Goal: Browse casually: Explore the website without a specific task or goal

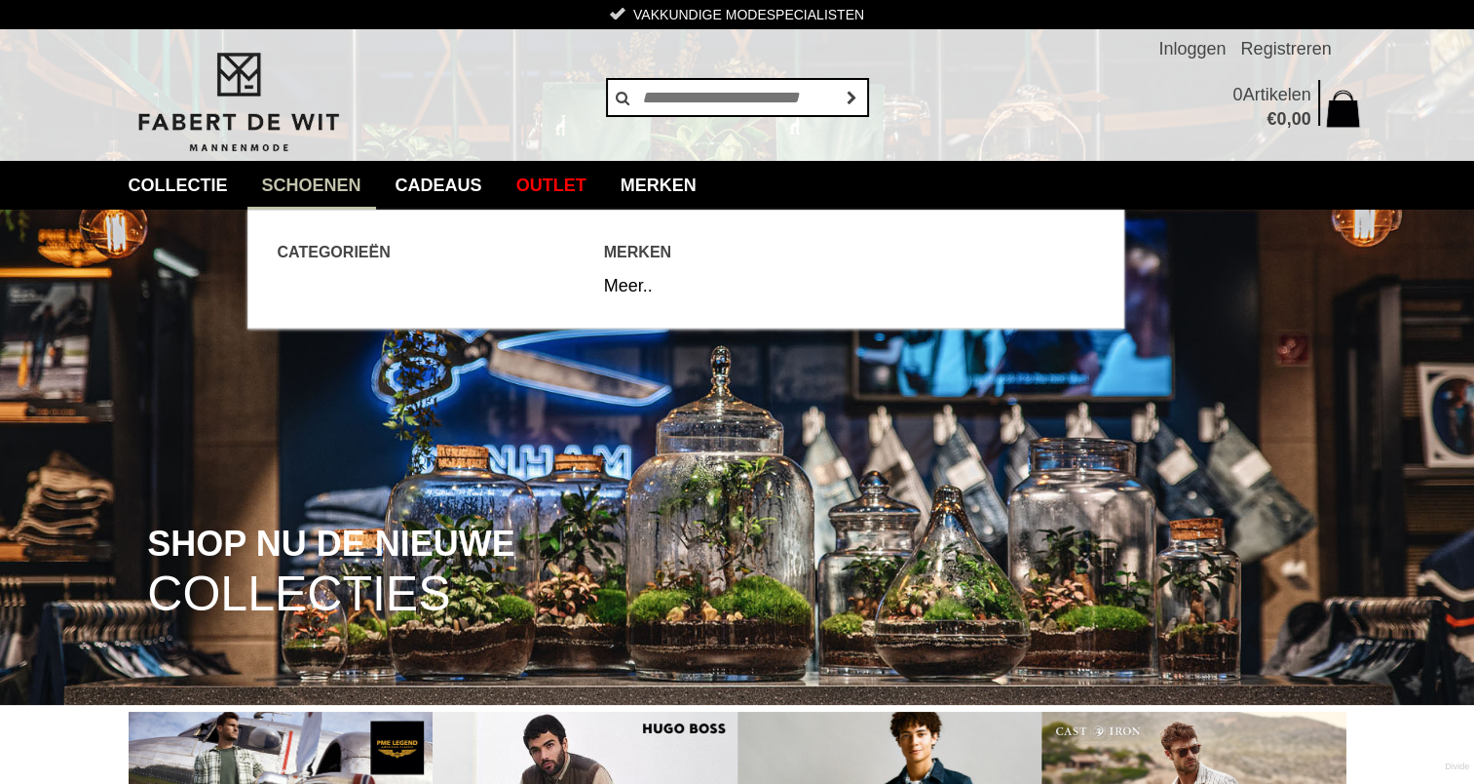
click at [344, 184] on link "Schoenen" at bounding box center [312, 185] width 129 height 49
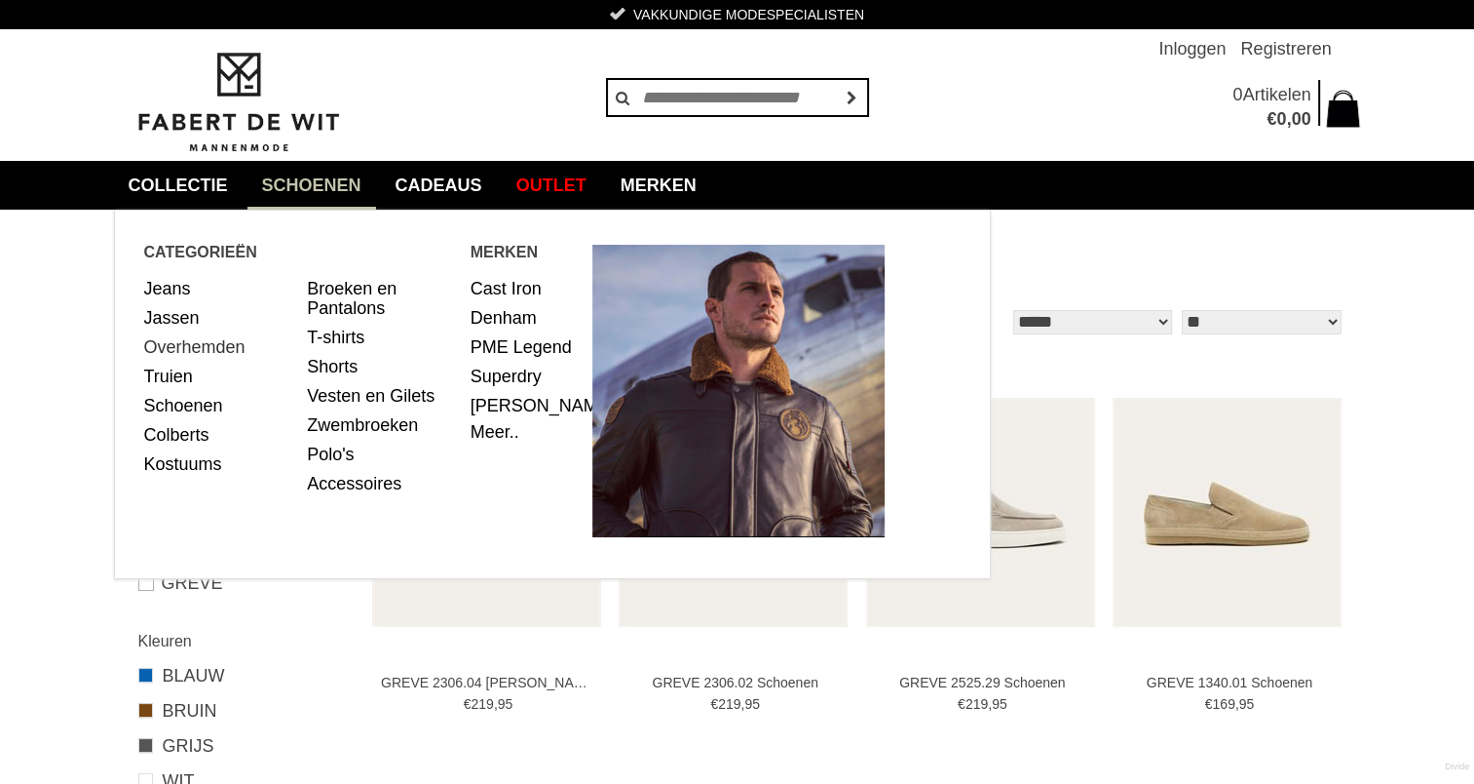
click at [184, 351] on link "Overhemden" at bounding box center [218, 346] width 149 height 29
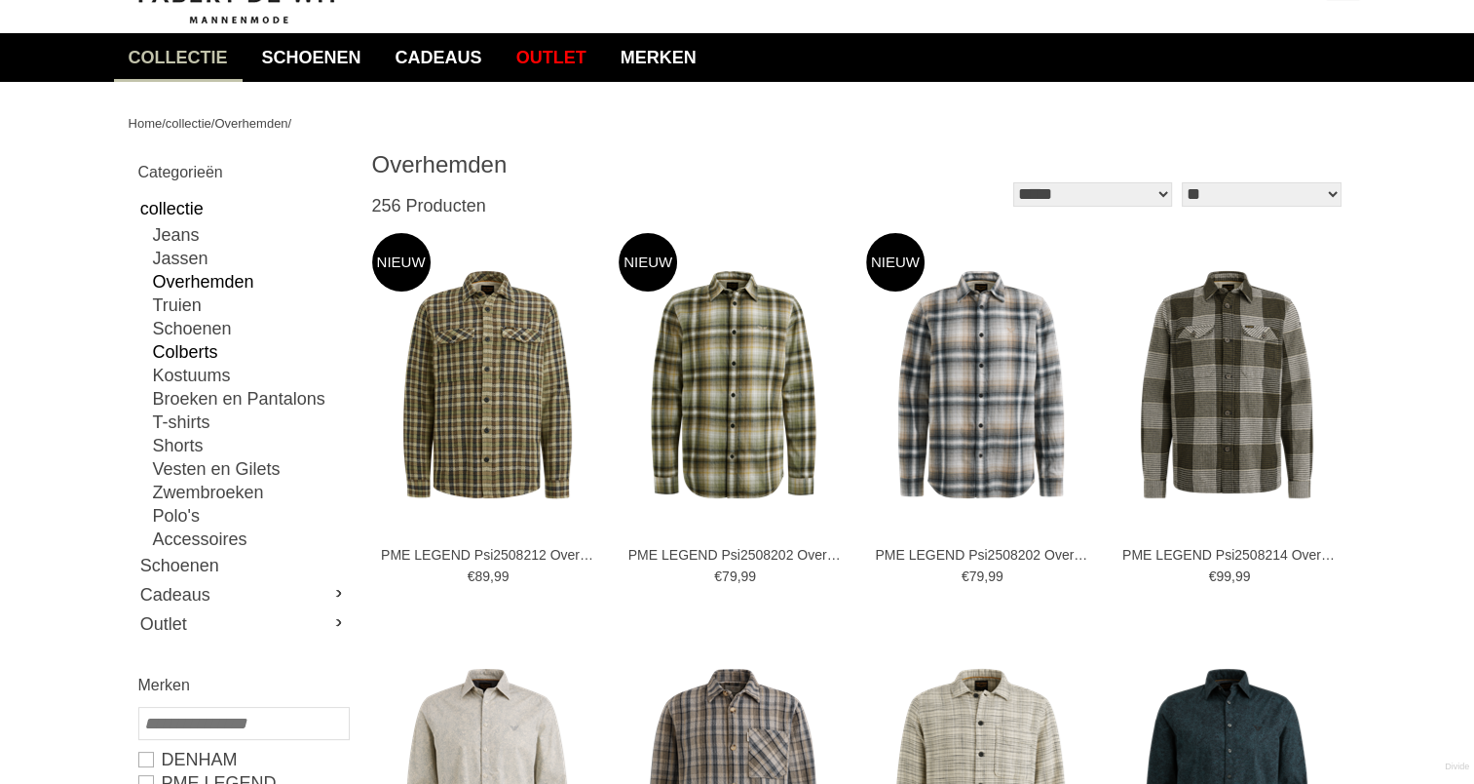
scroll to position [130, 0]
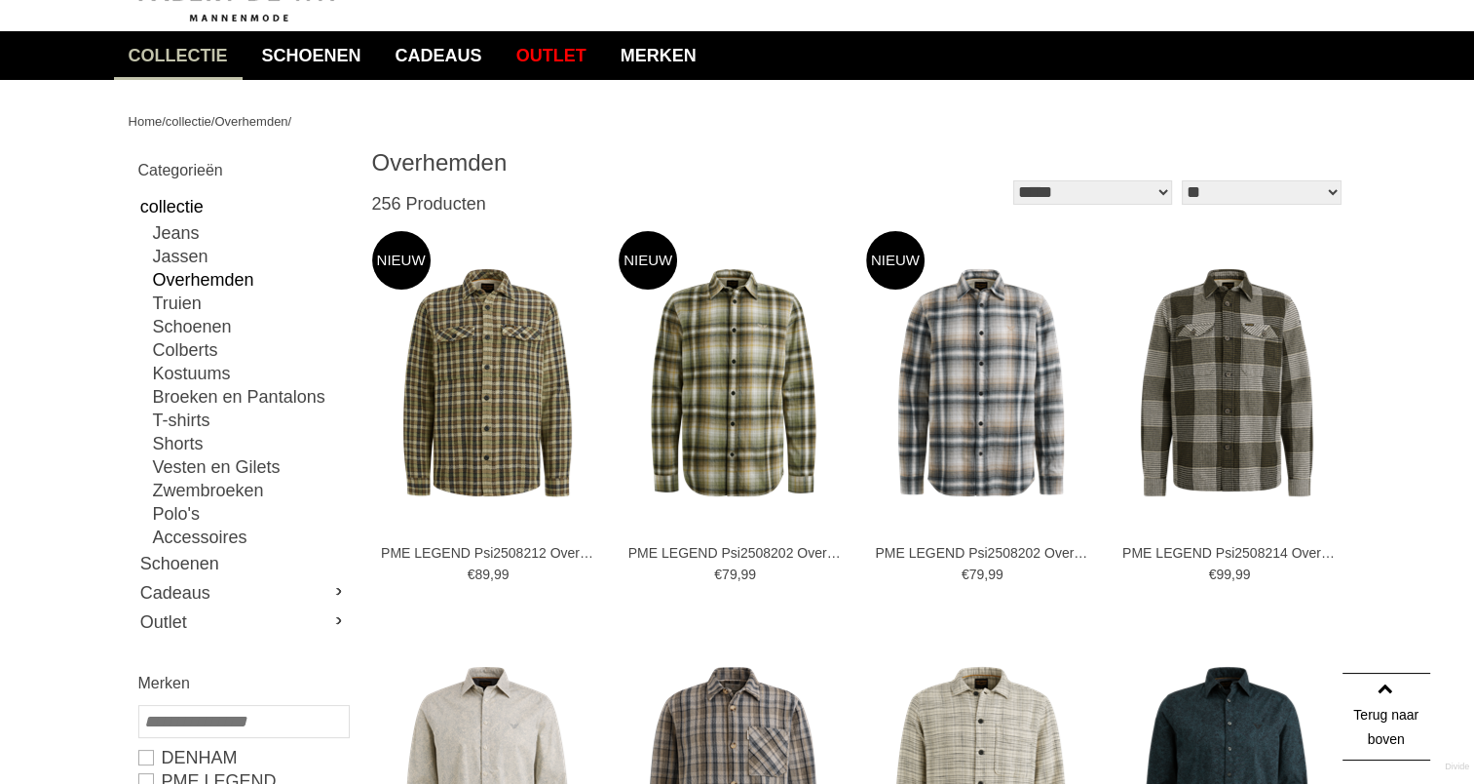
click at [210, 280] on link "Overhemden" at bounding box center [250, 279] width 195 height 23
click at [212, 279] on link "Overhemden" at bounding box center [250, 279] width 195 height 23
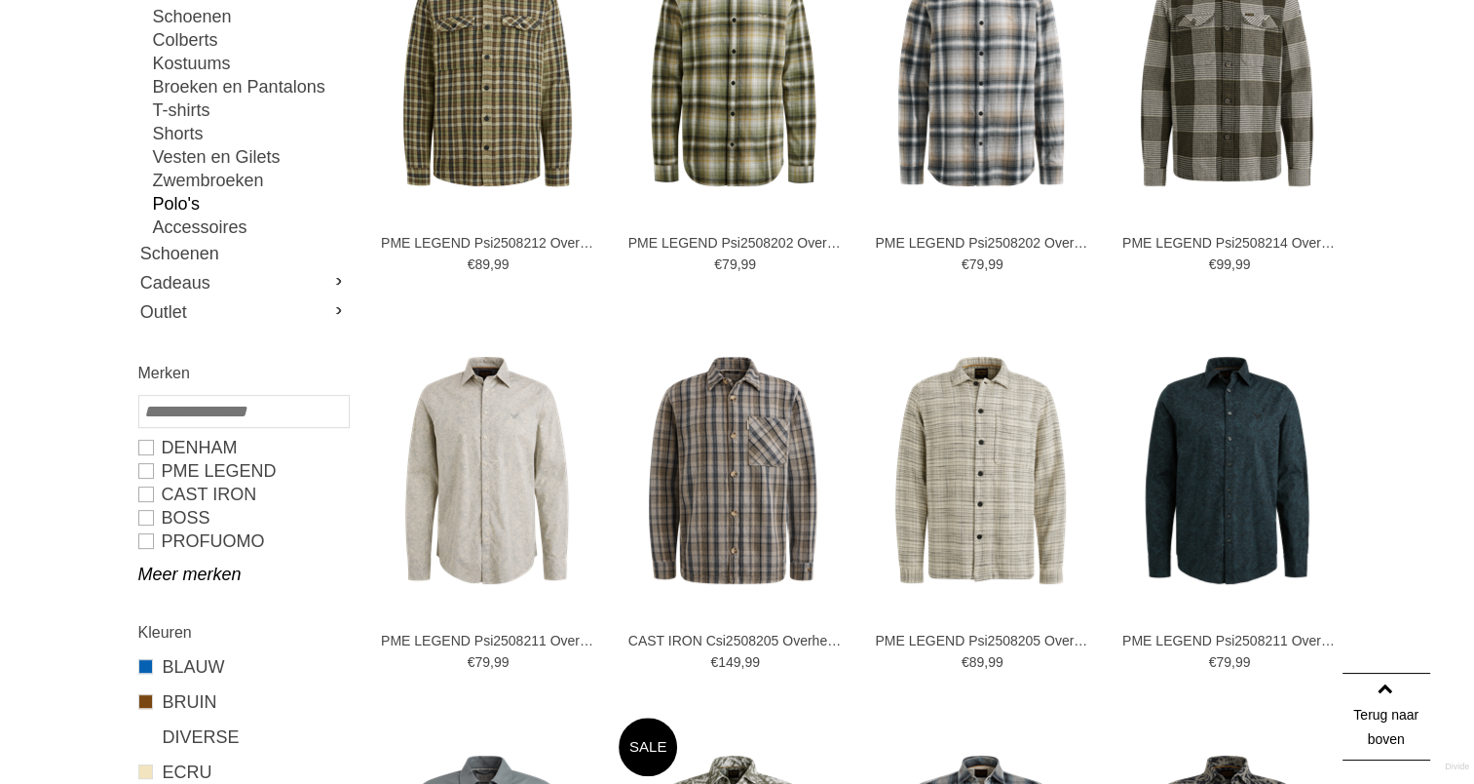
scroll to position [519, 0]
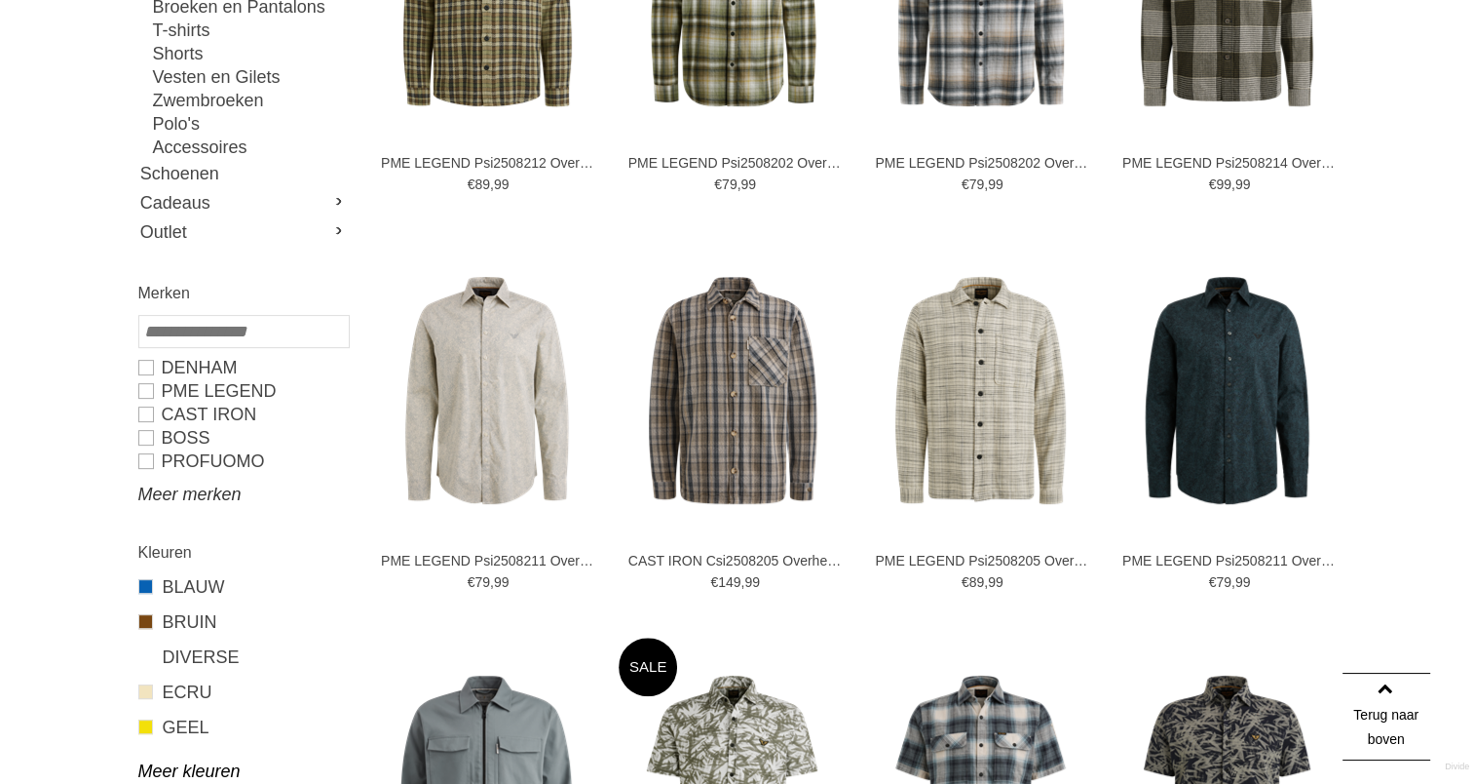
click at [188, 493] on link "Meer merken" at bounding box center [243, 493] width 210 height 23
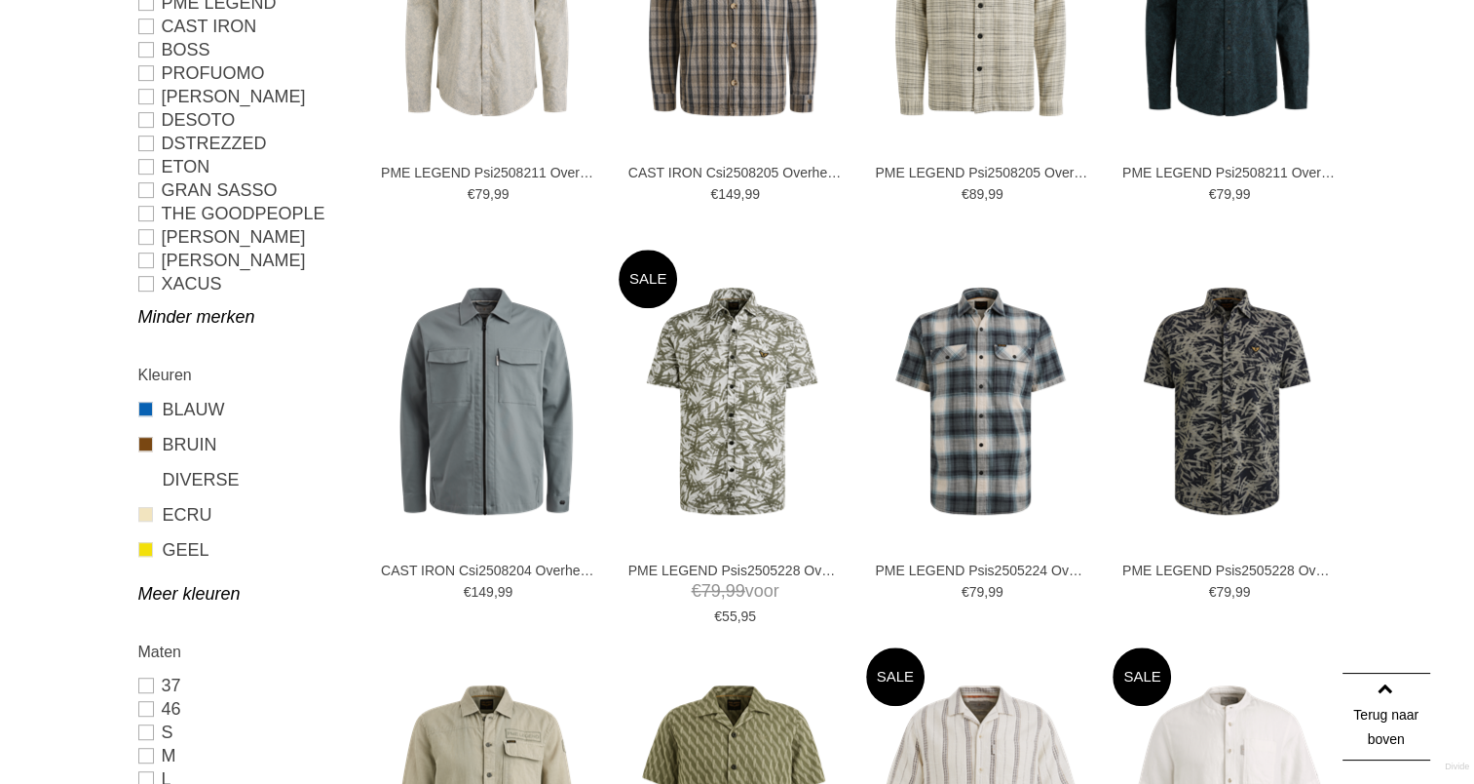
scroll to position [909, 0]
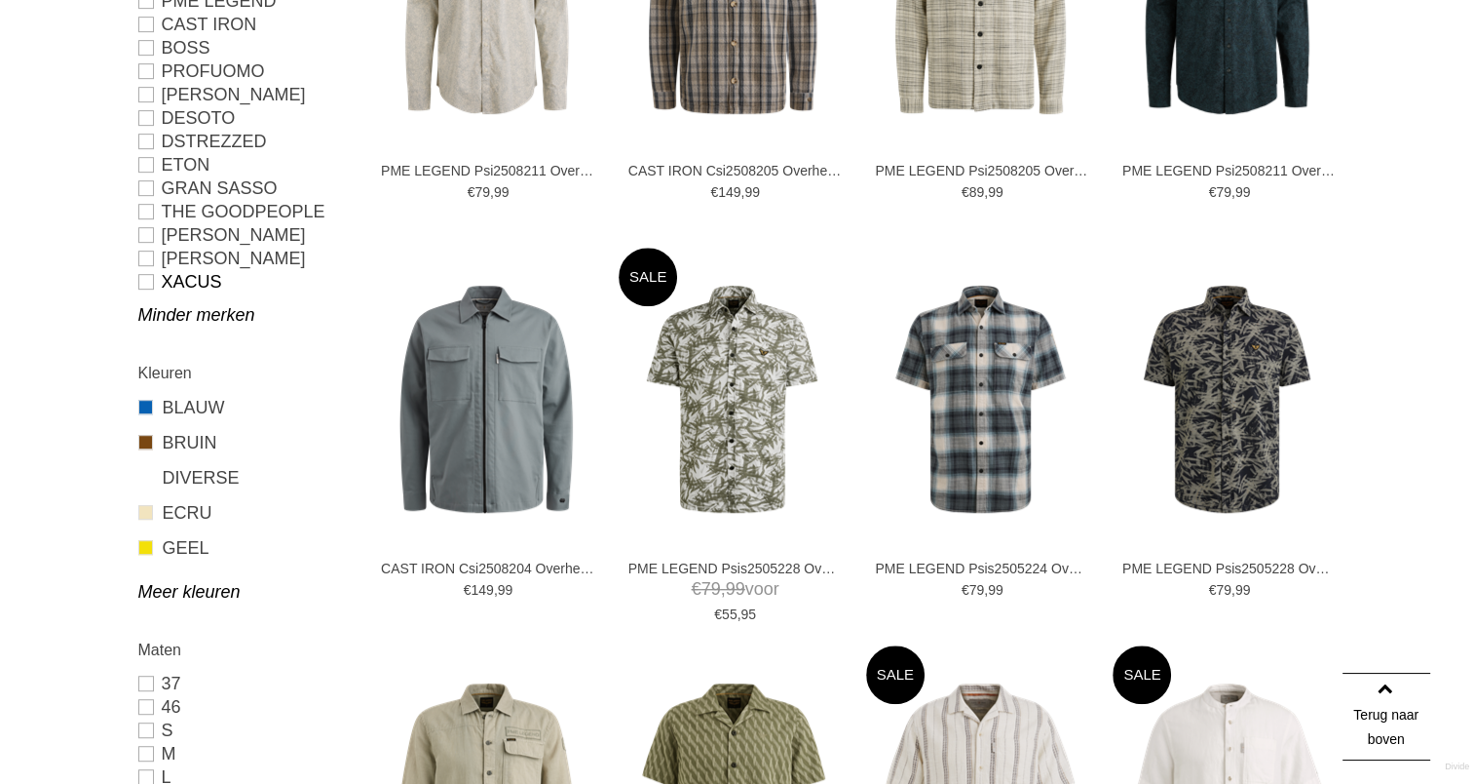
click at [207, 279] on link "Xacus" at bounding box center [243, 281] width 210 height 23
type input "***"
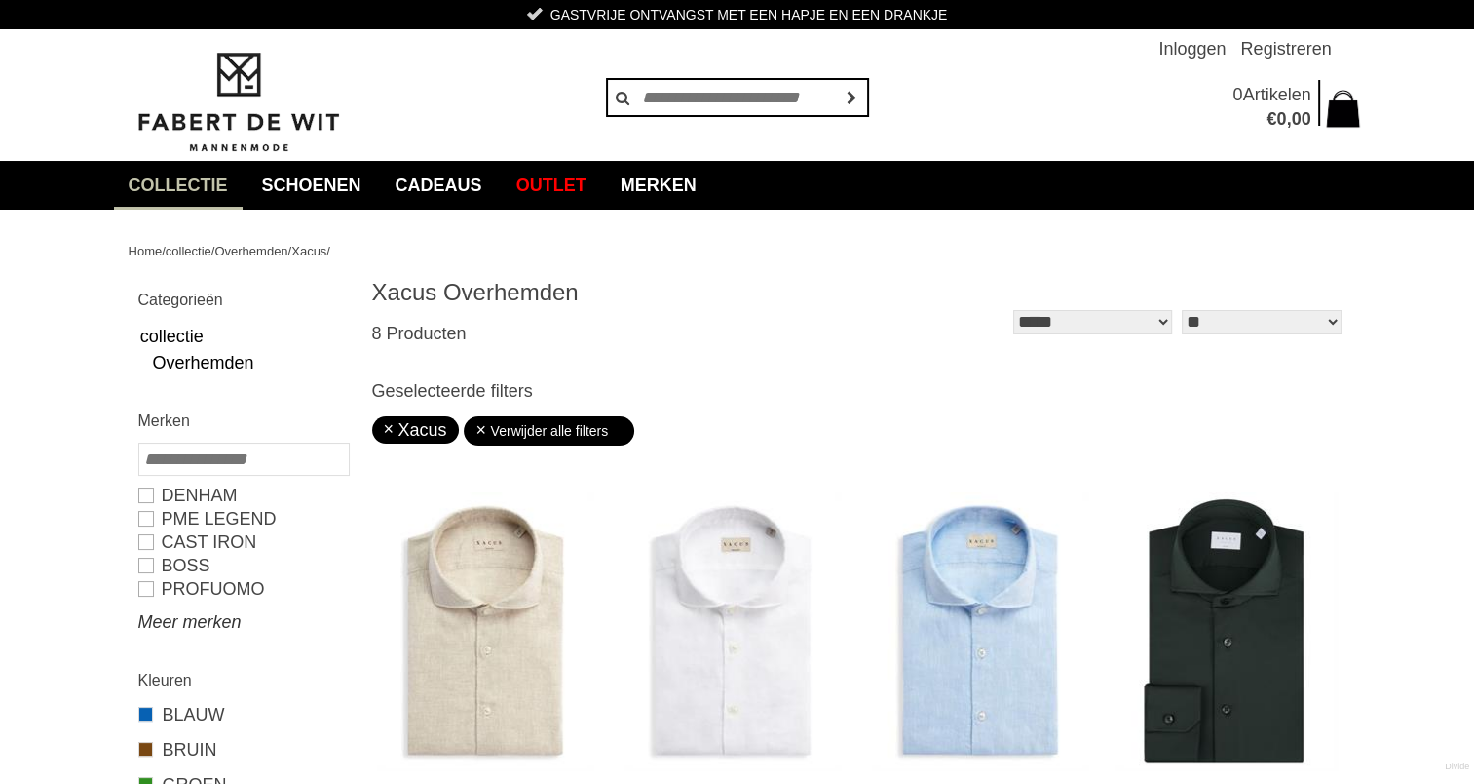
click at [209, 624] on link "Meer merken" at bounding box center [243, 621] width 210 height 23
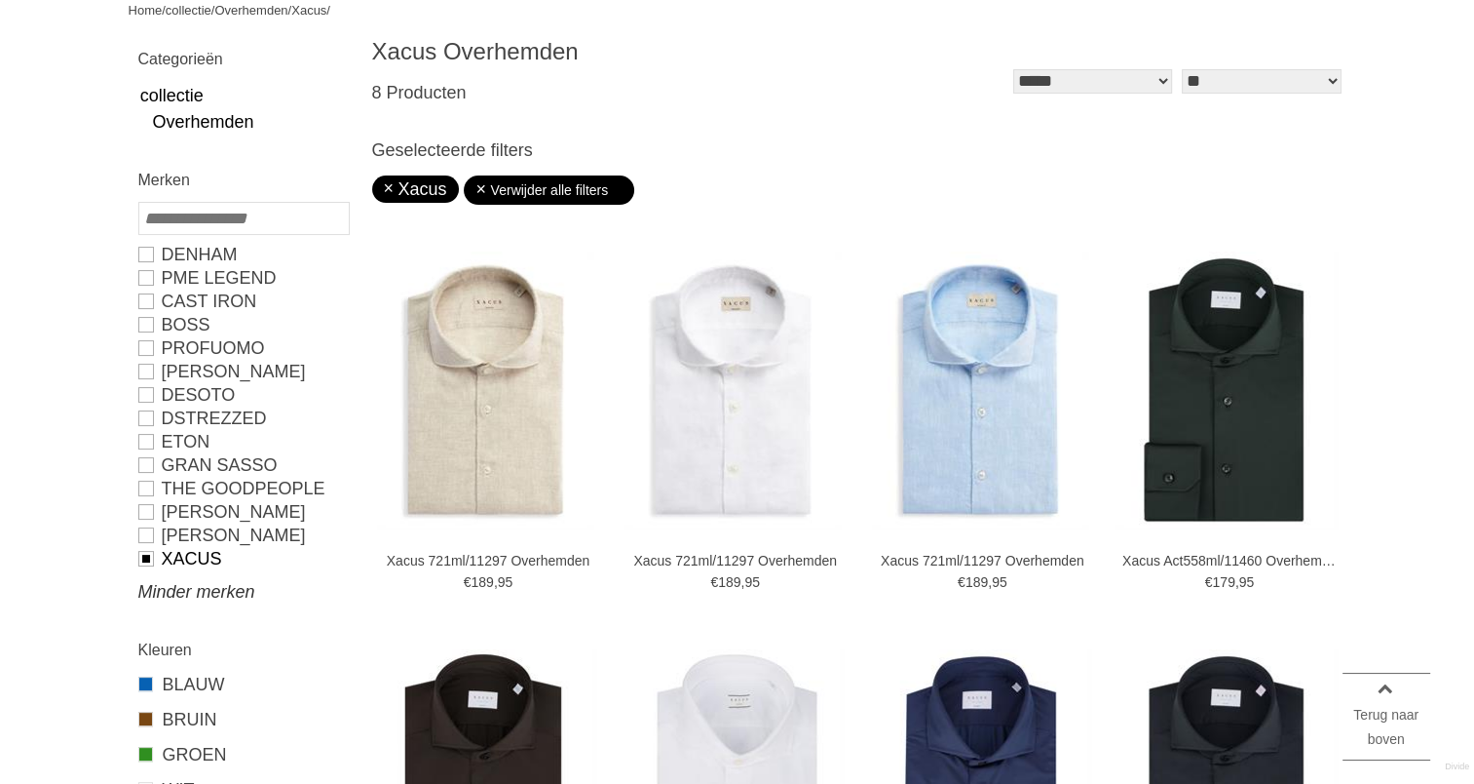
scroll to position [259, 0]
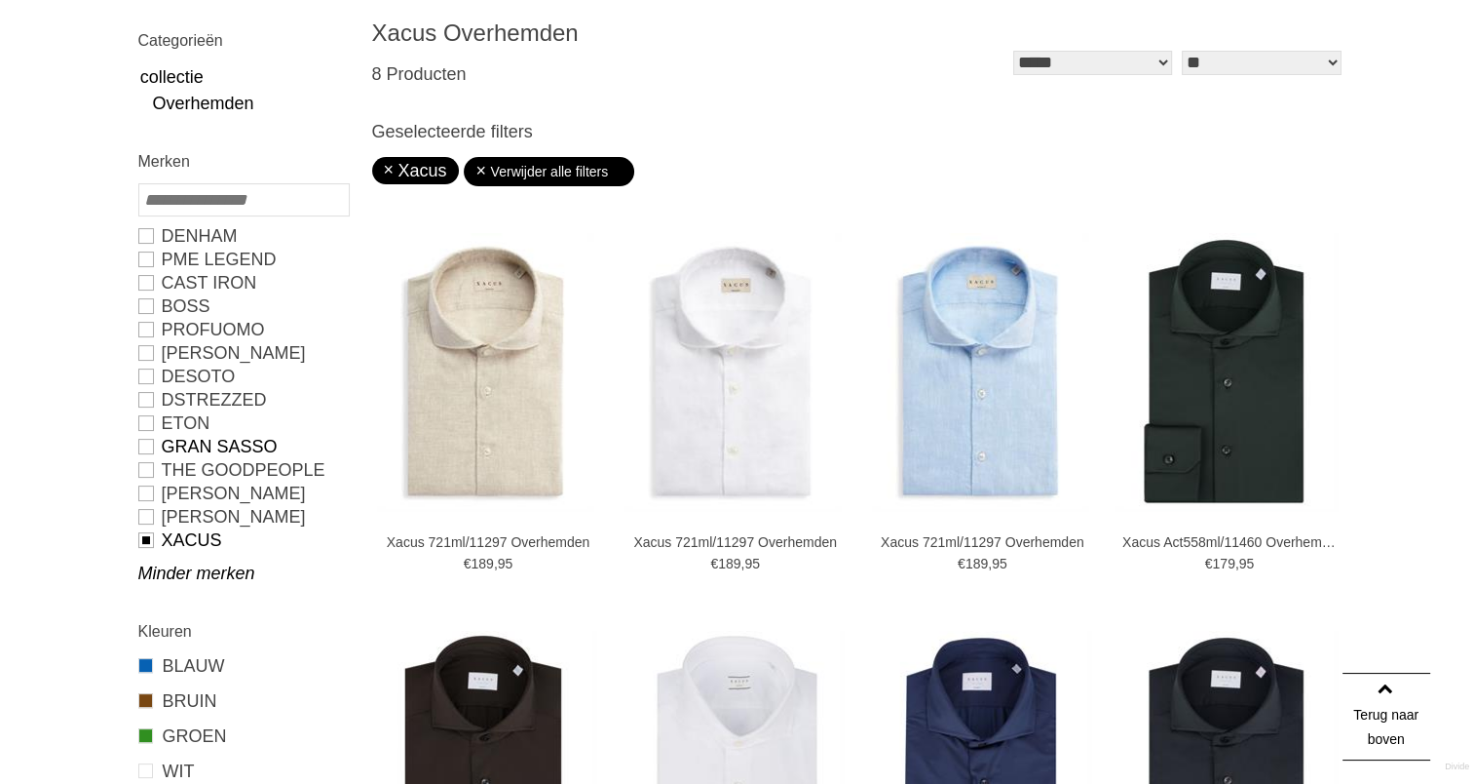
click at [217, 440] on link "GRAN SASSO" at bounding box center [243, 446] width 210 height 23
type input "**"
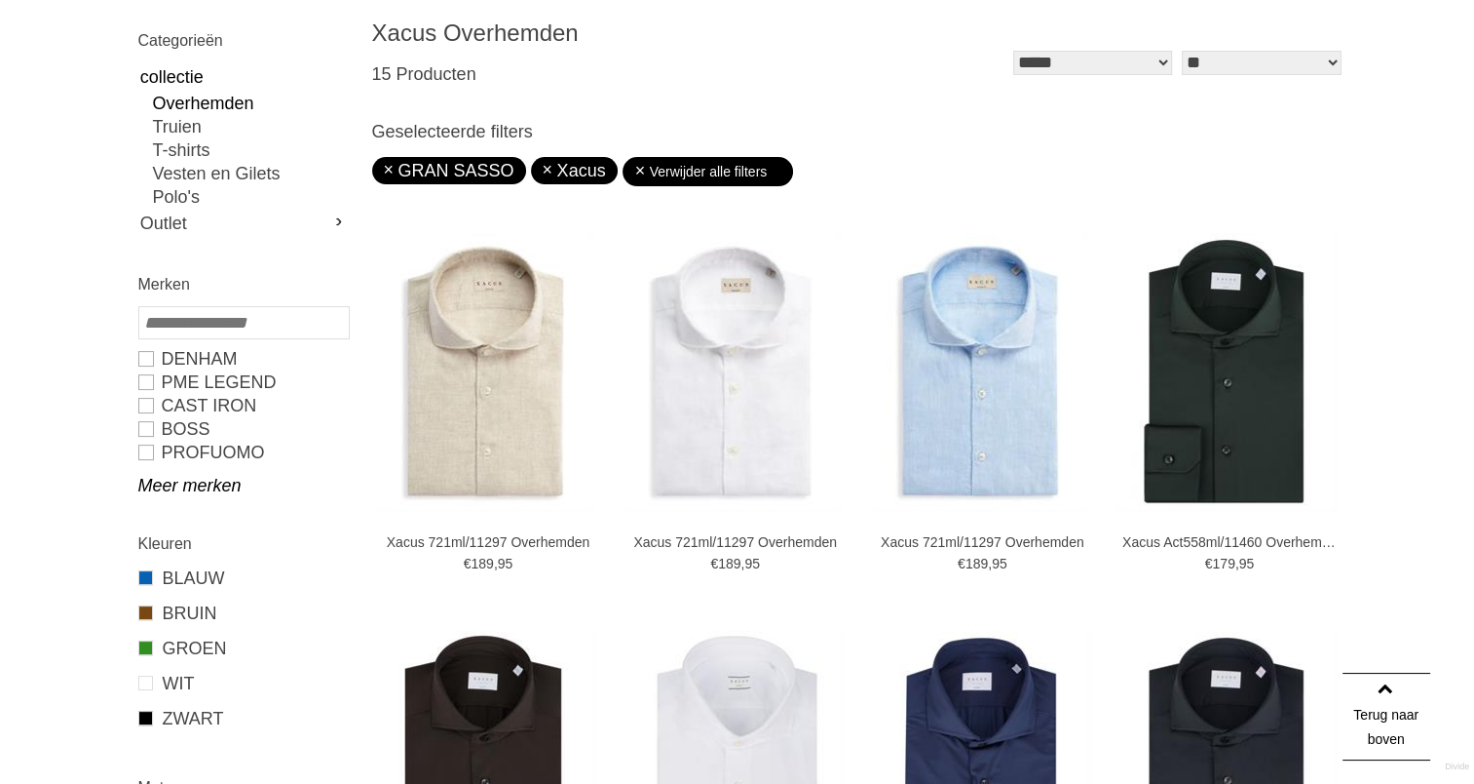
click at [543, 166] on link "Xacus" at bounding box center [574, 170] width 63 height 19
type input "**"
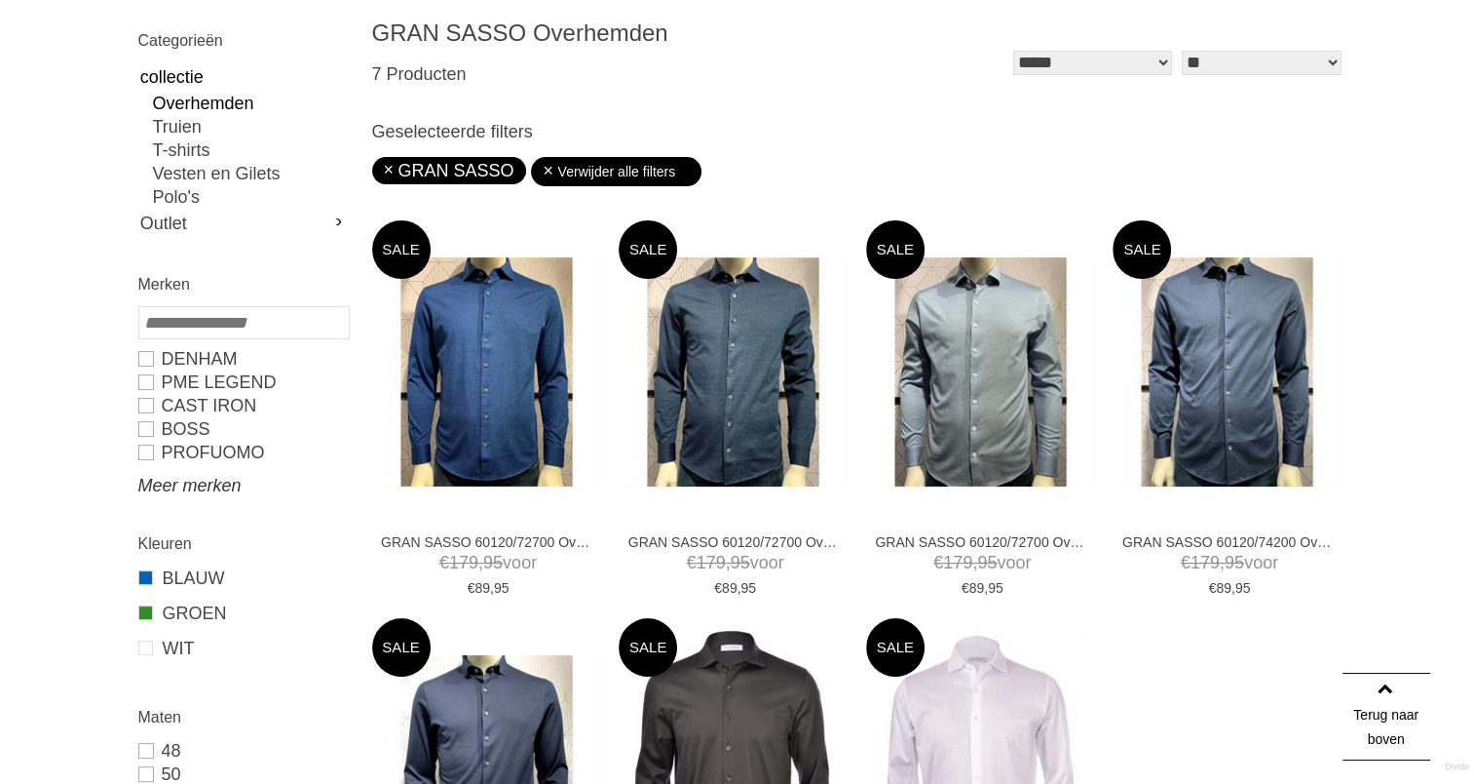
click at [191, 487] on link "Meer merken" at bounding box center [243, 485] width 210 height 23
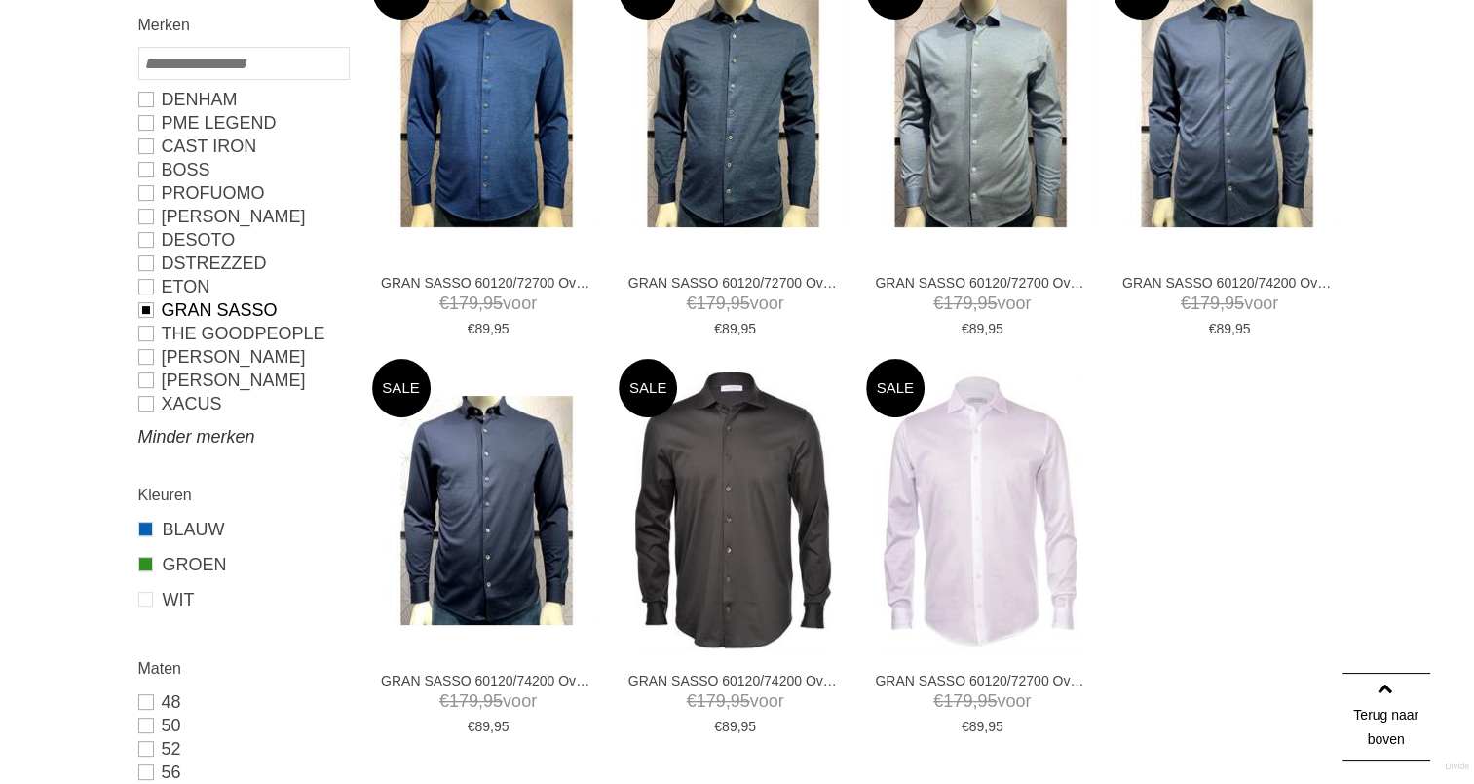
scroll to position [519, 0]
click at [222, 311] on link "GRAN SASSO" at bounding box center [243, 308] width 210 height 23
type input "**"
type input "***"
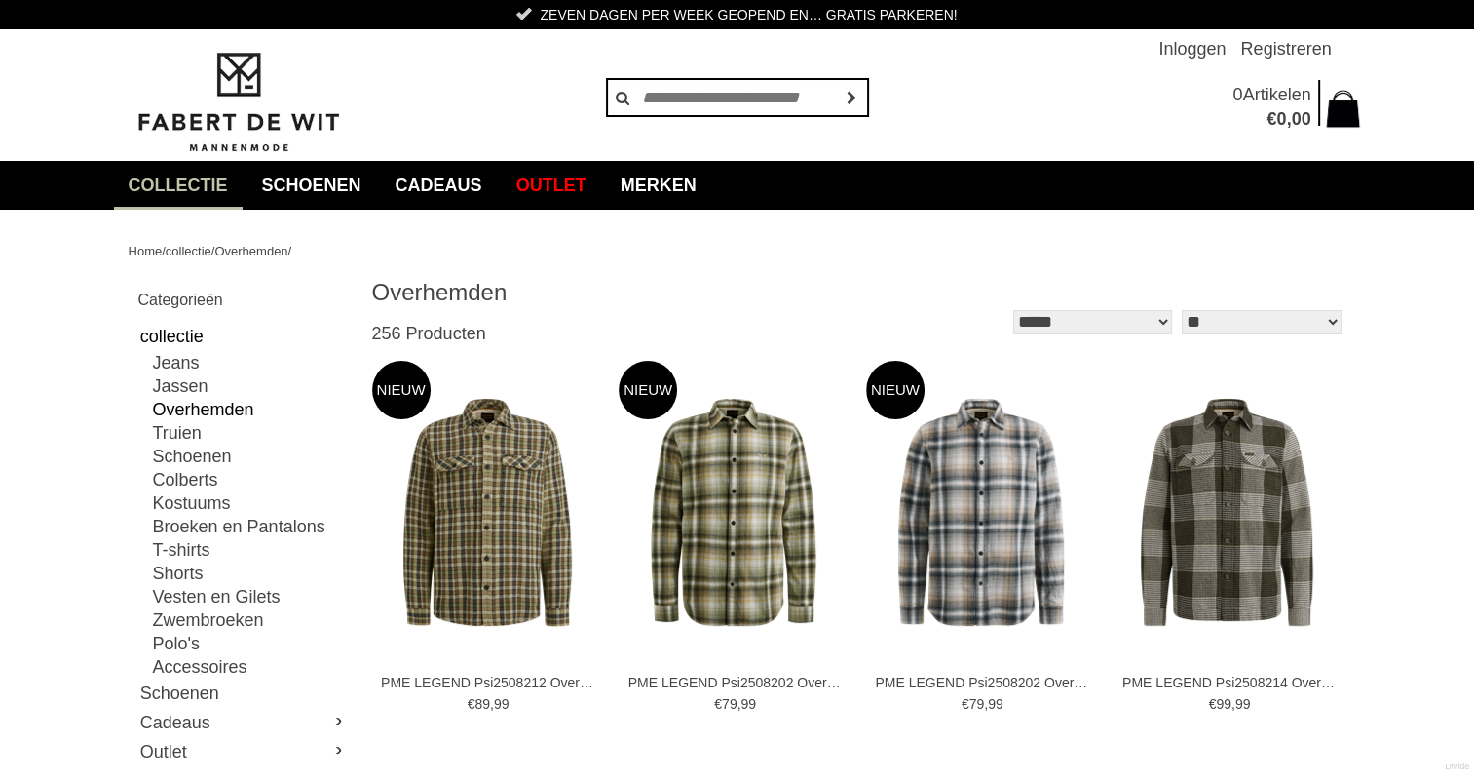
click at [209, 184] on link "collectie" at bounding box center [178, 185] width 129 height 49
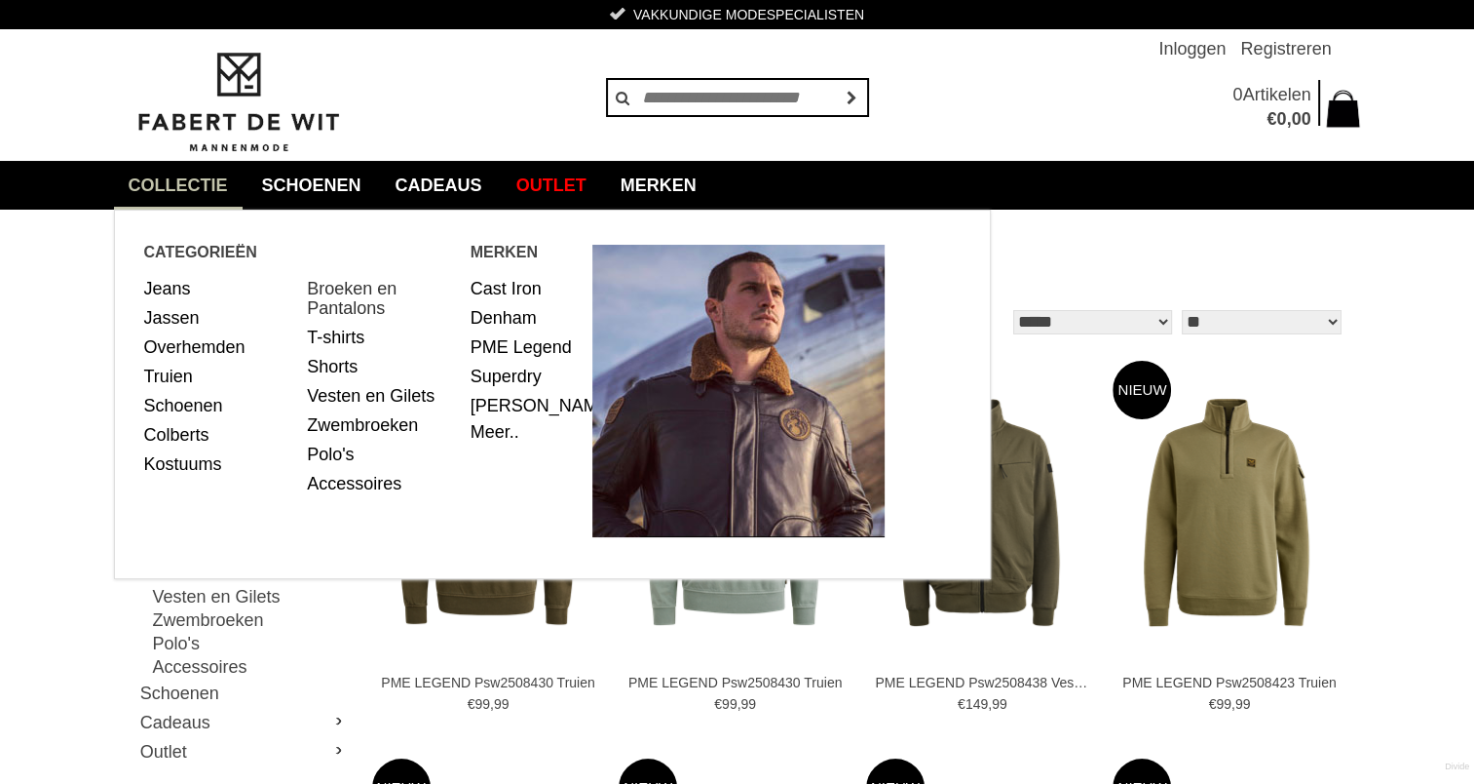
click at [366, 292] on link "Broeken en Pantalons" at bounding box center [381, 298] width 149 height 49
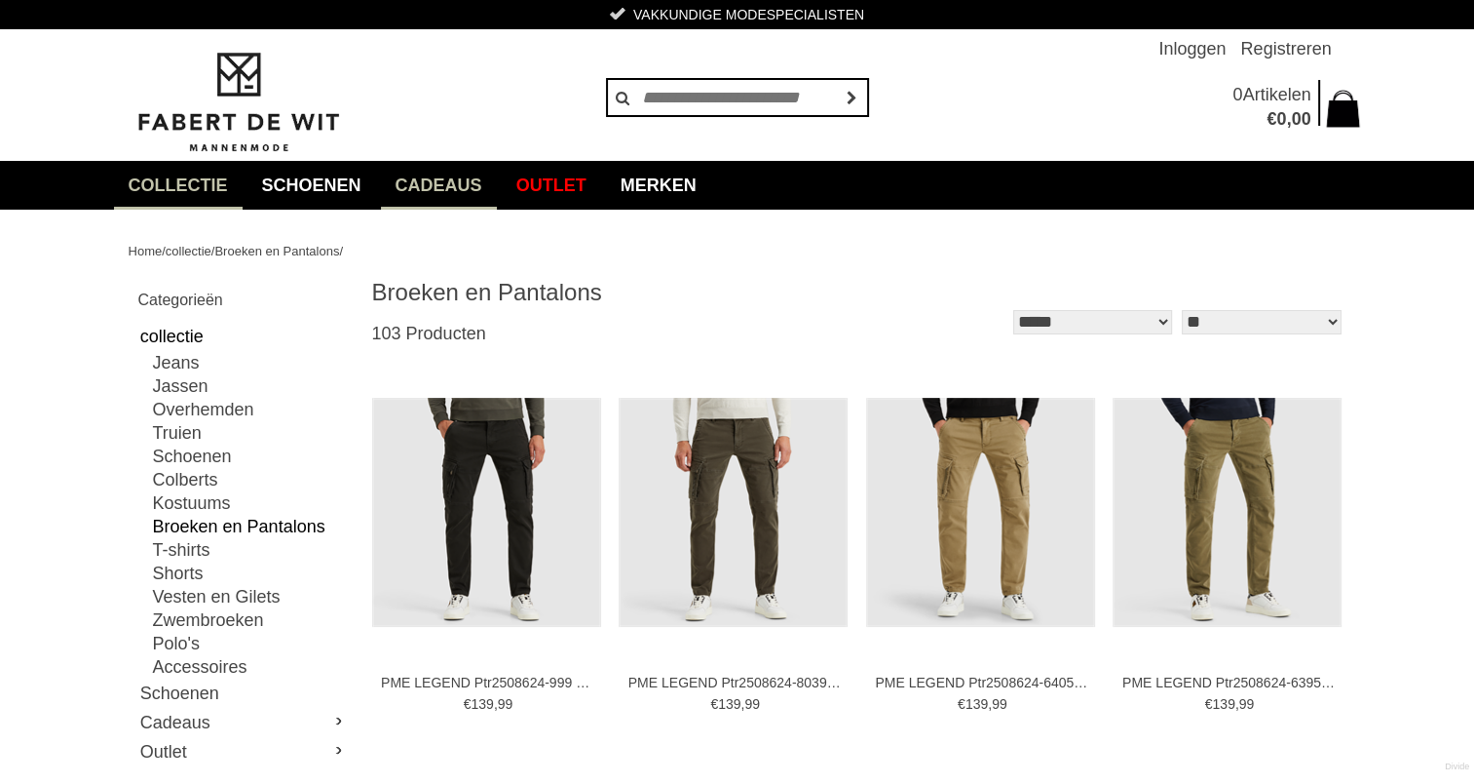
click at [452, 183] on link "Cadeaus" at bounding box center [439, 185] width 116 height 49
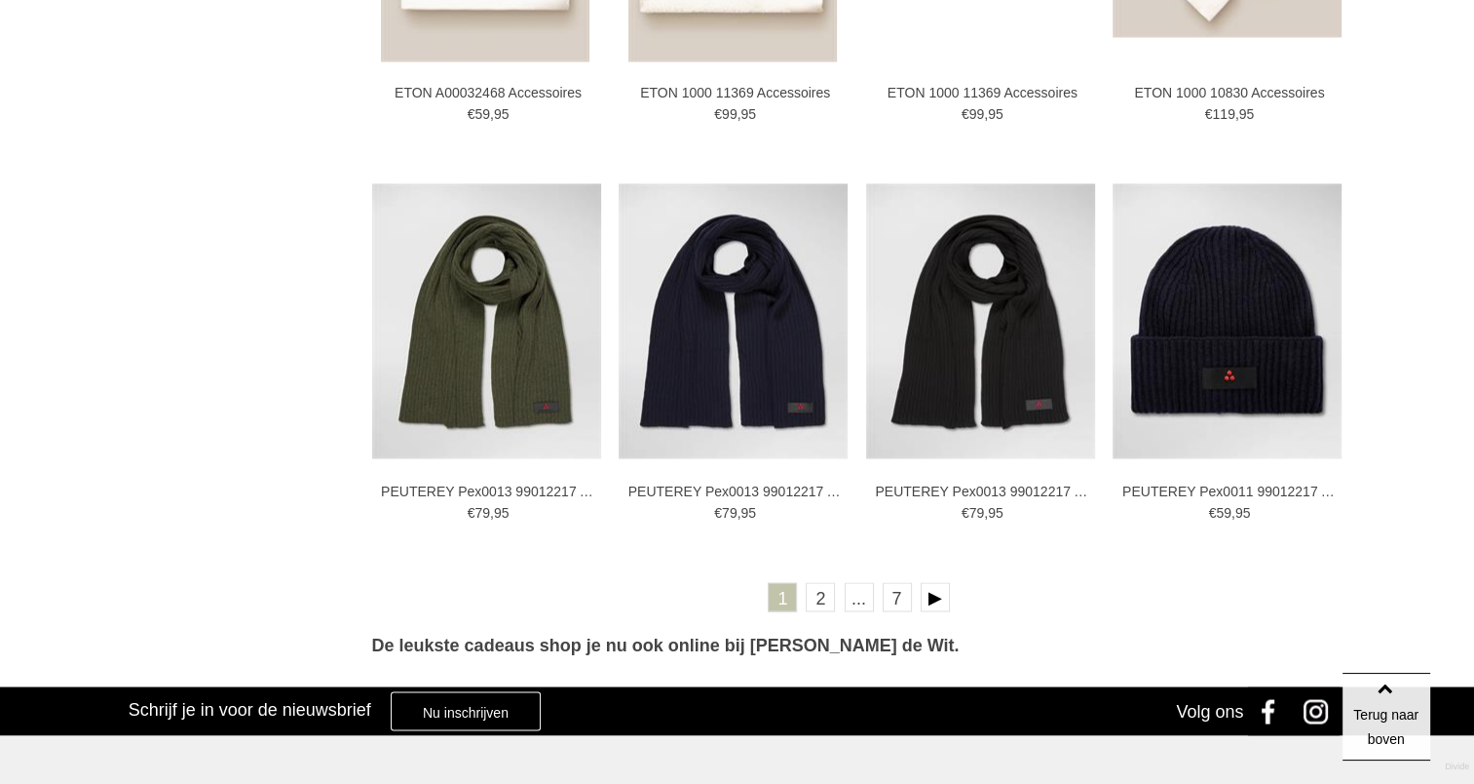
scroll to position [3378, 0]
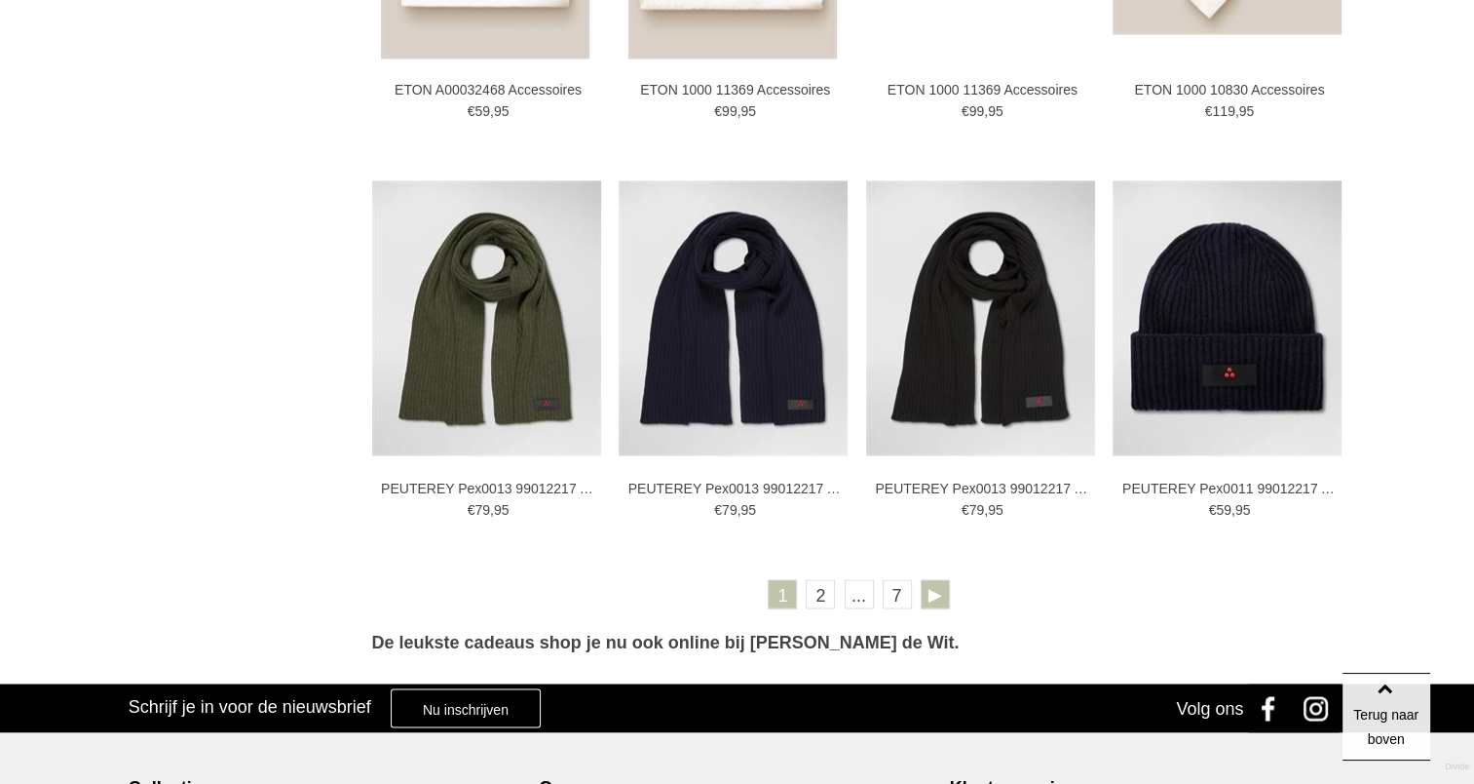
click at [929, 586] on link at bounding box center [935, 593] width 29 height 29
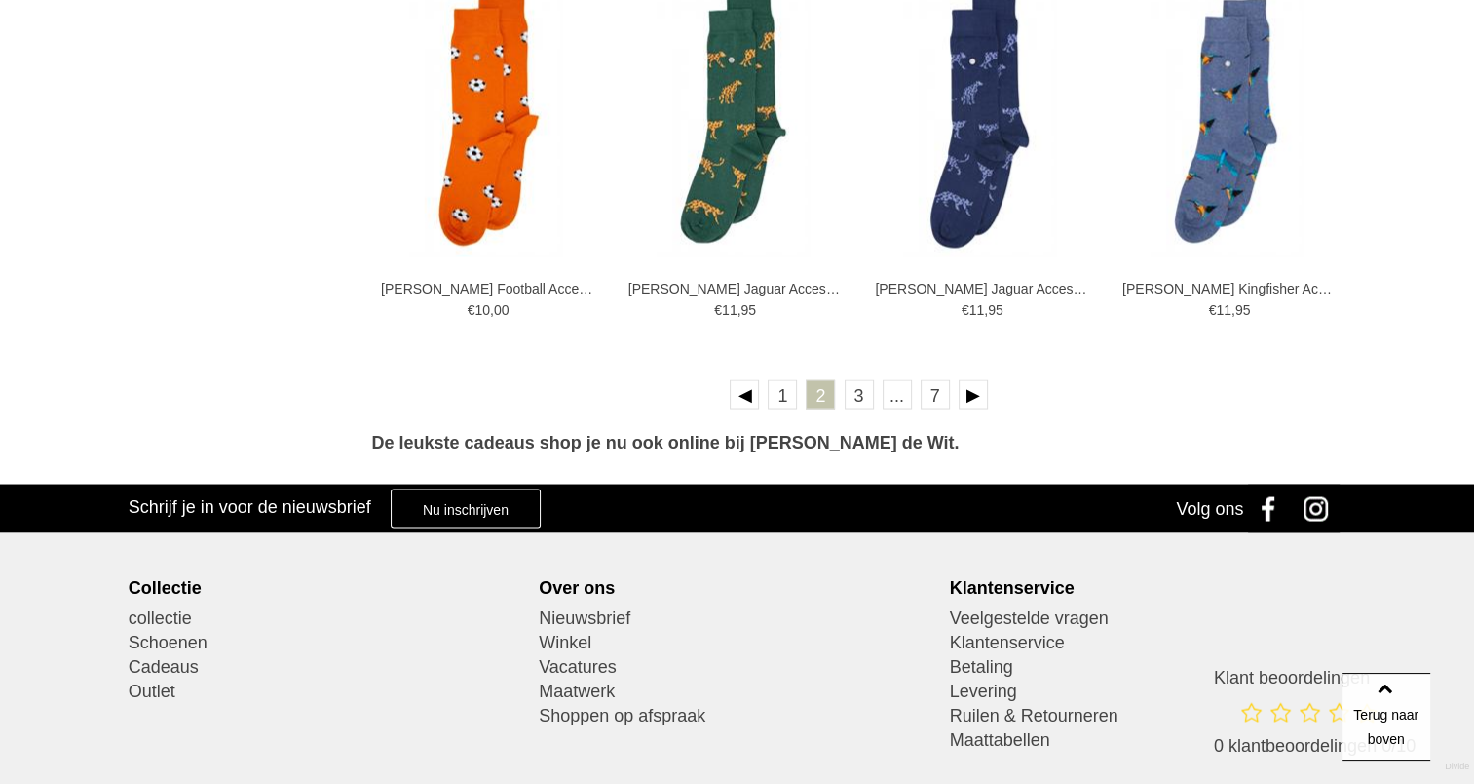
scroll to position [3638, 0]
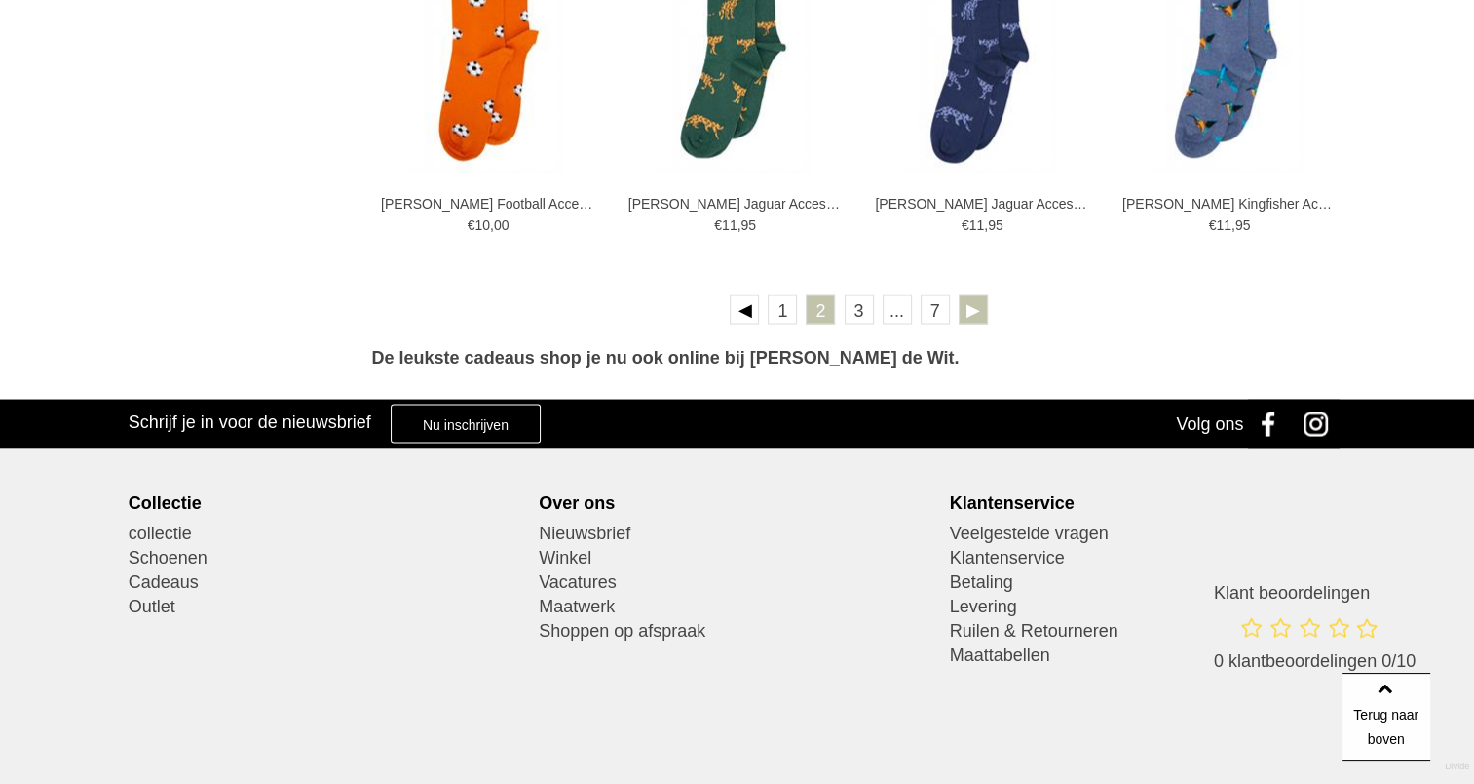
click at [972, 306] on link at bounding box center [973, 308] width 29 height 29
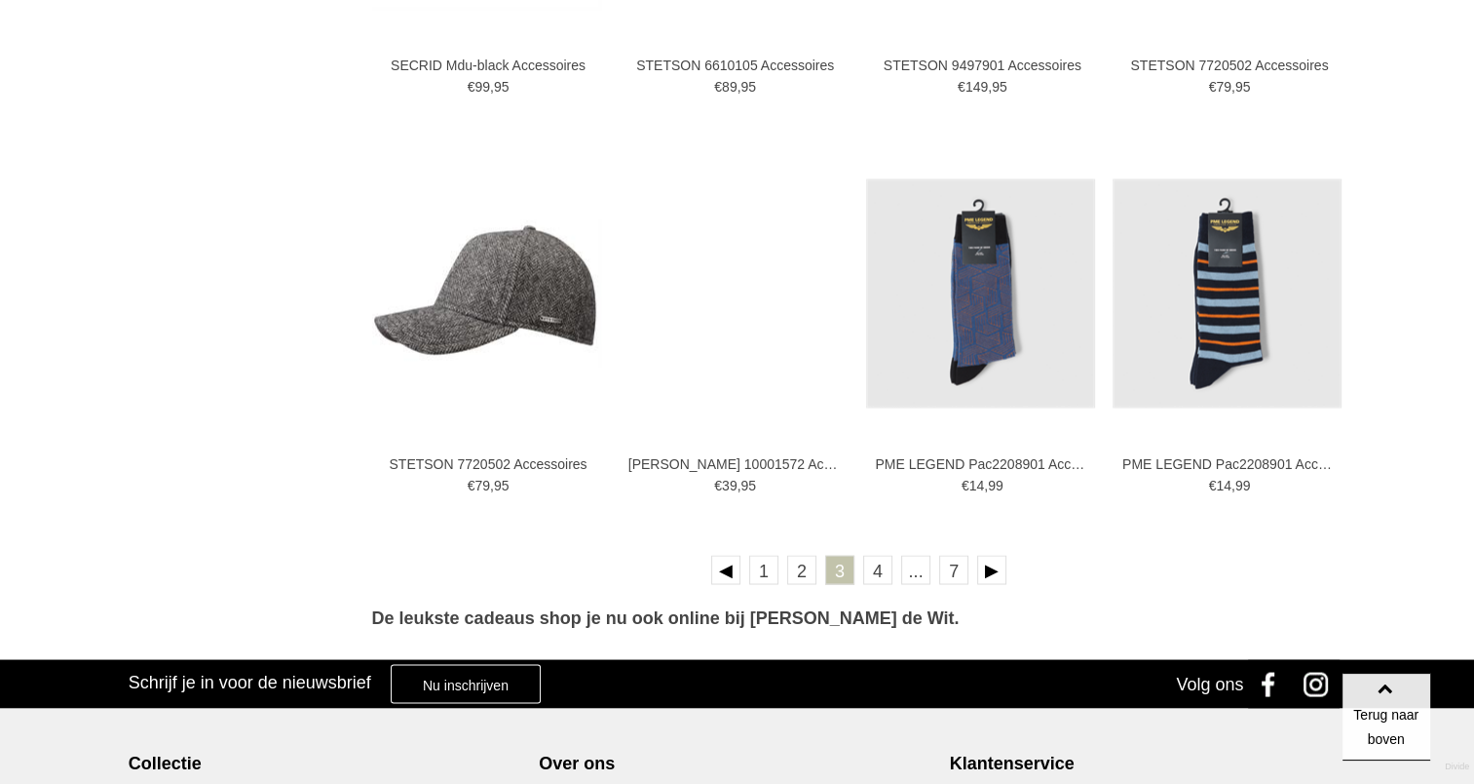
scroll to position [3508, 0]
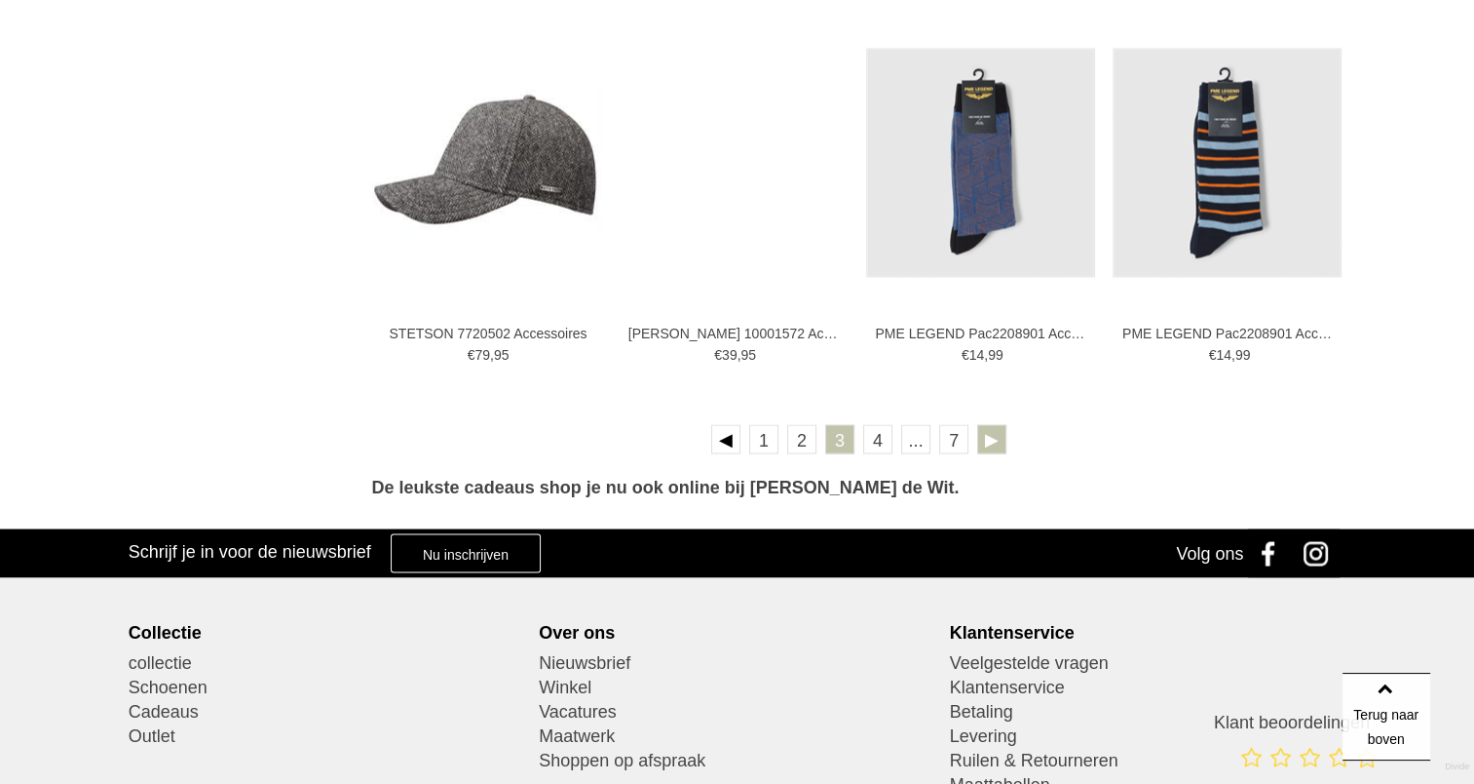
click at [990, 439] on link at bounding box center [991, 438] width 29 height 29
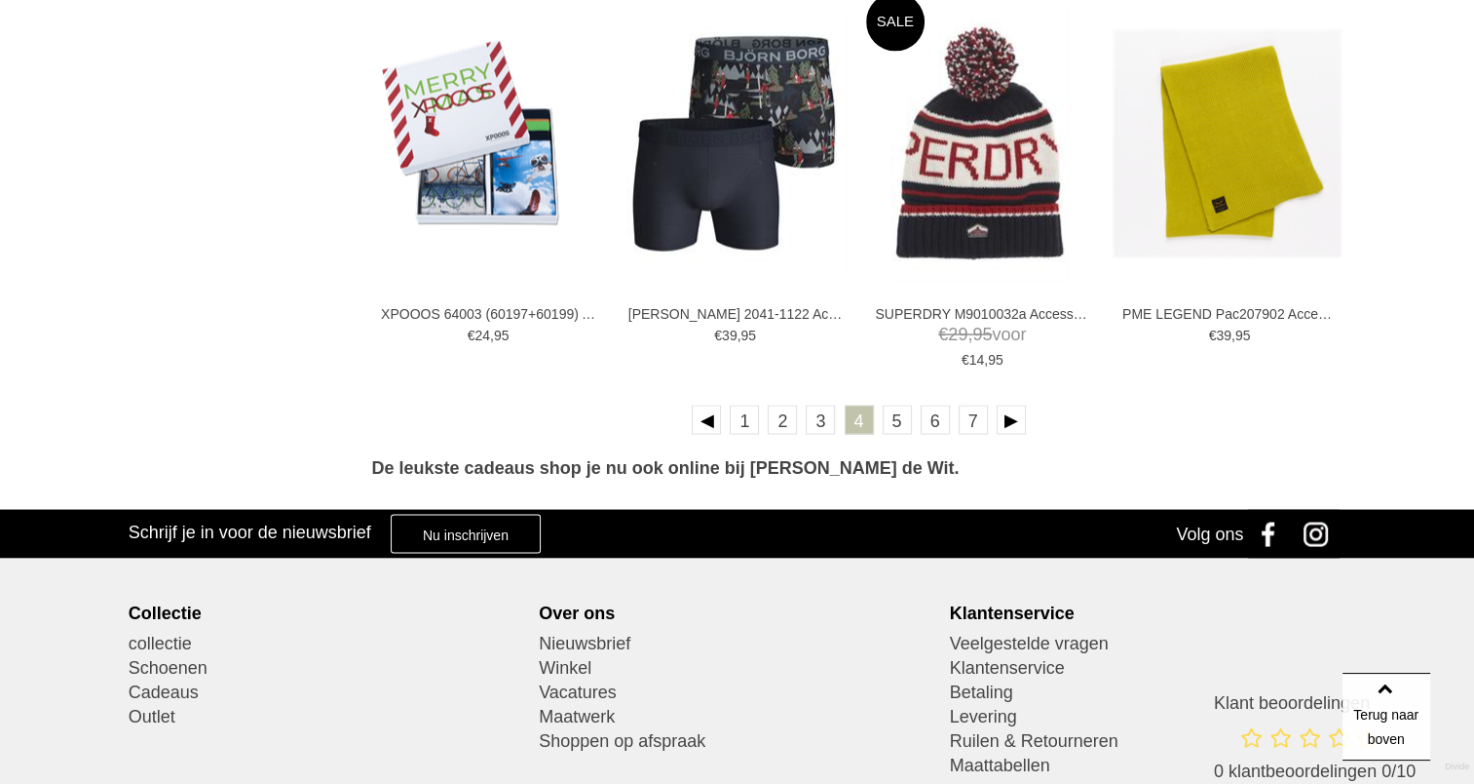
scroll to position [3495, 0]
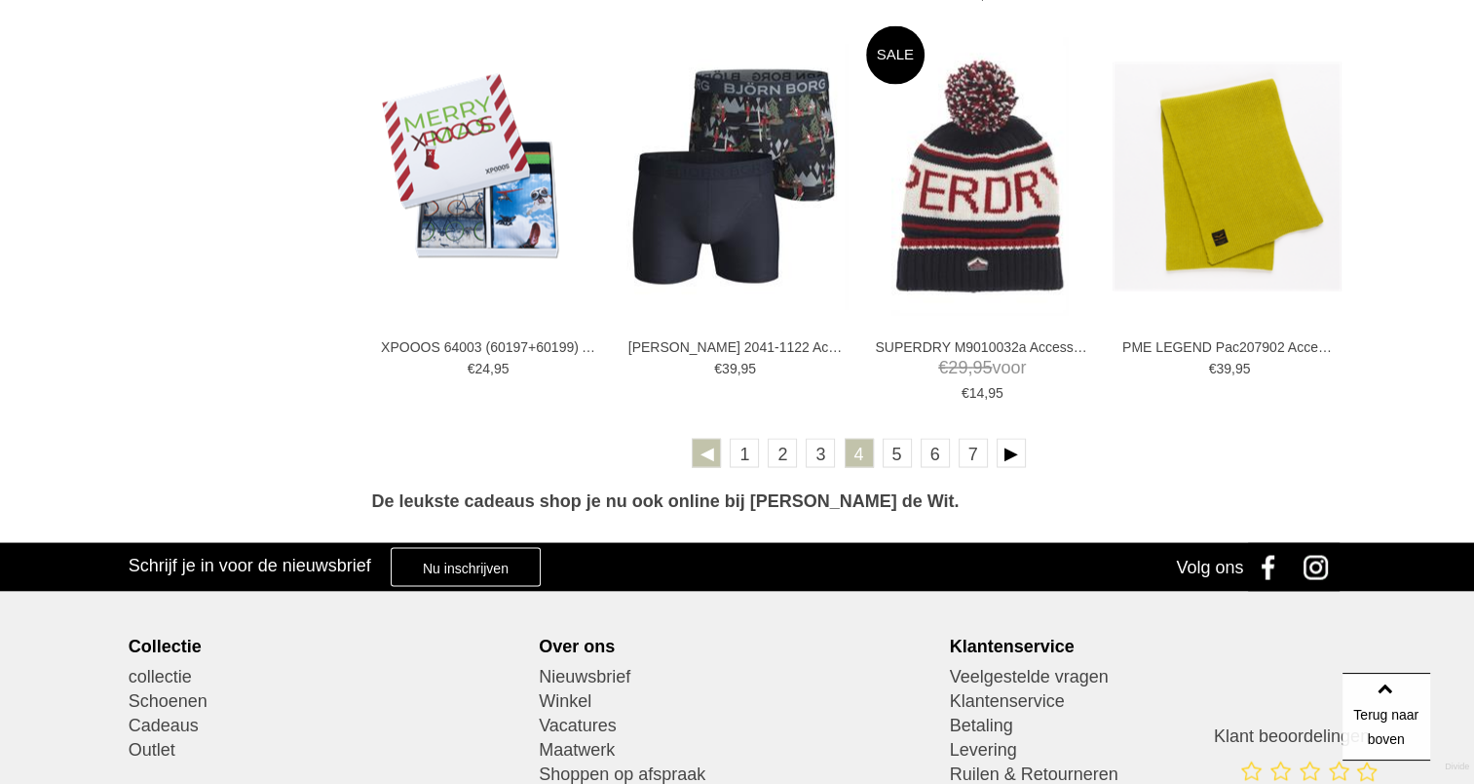
click at [708, 456] on link at bounding box center [706, 452] width 29 height 29
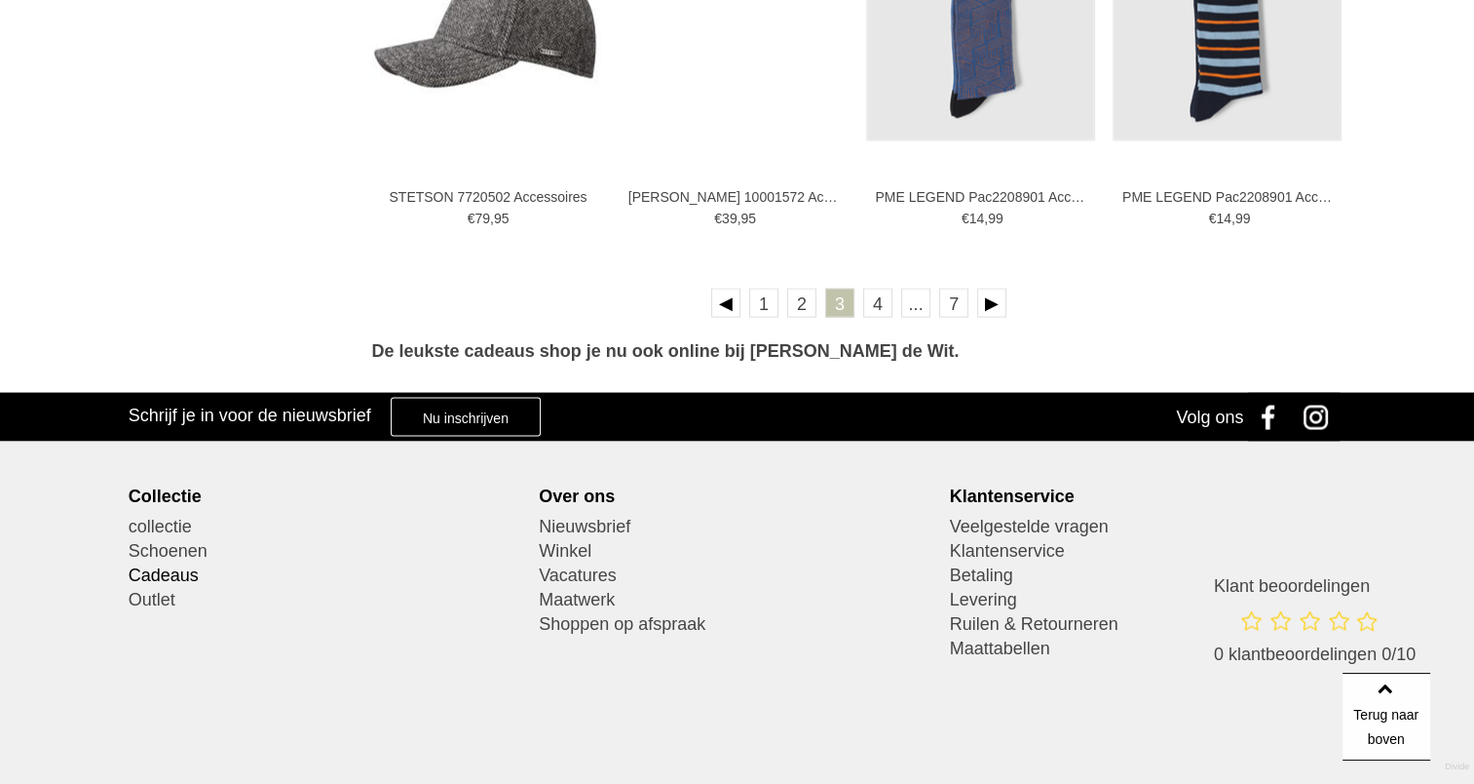
scroll to position [3754, 0]
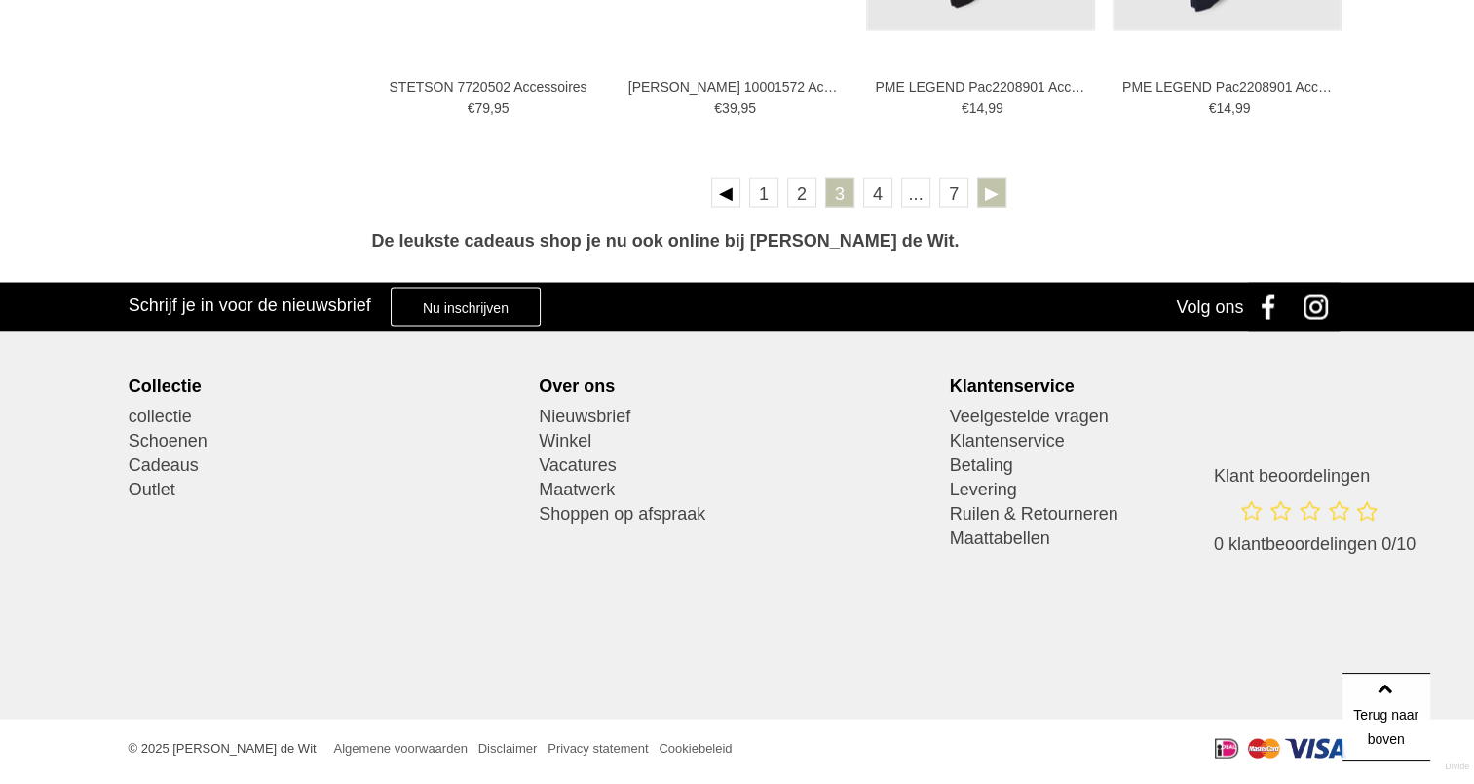
click at [987, 194] on link at bounding box center [991, 192] width 29 height 29
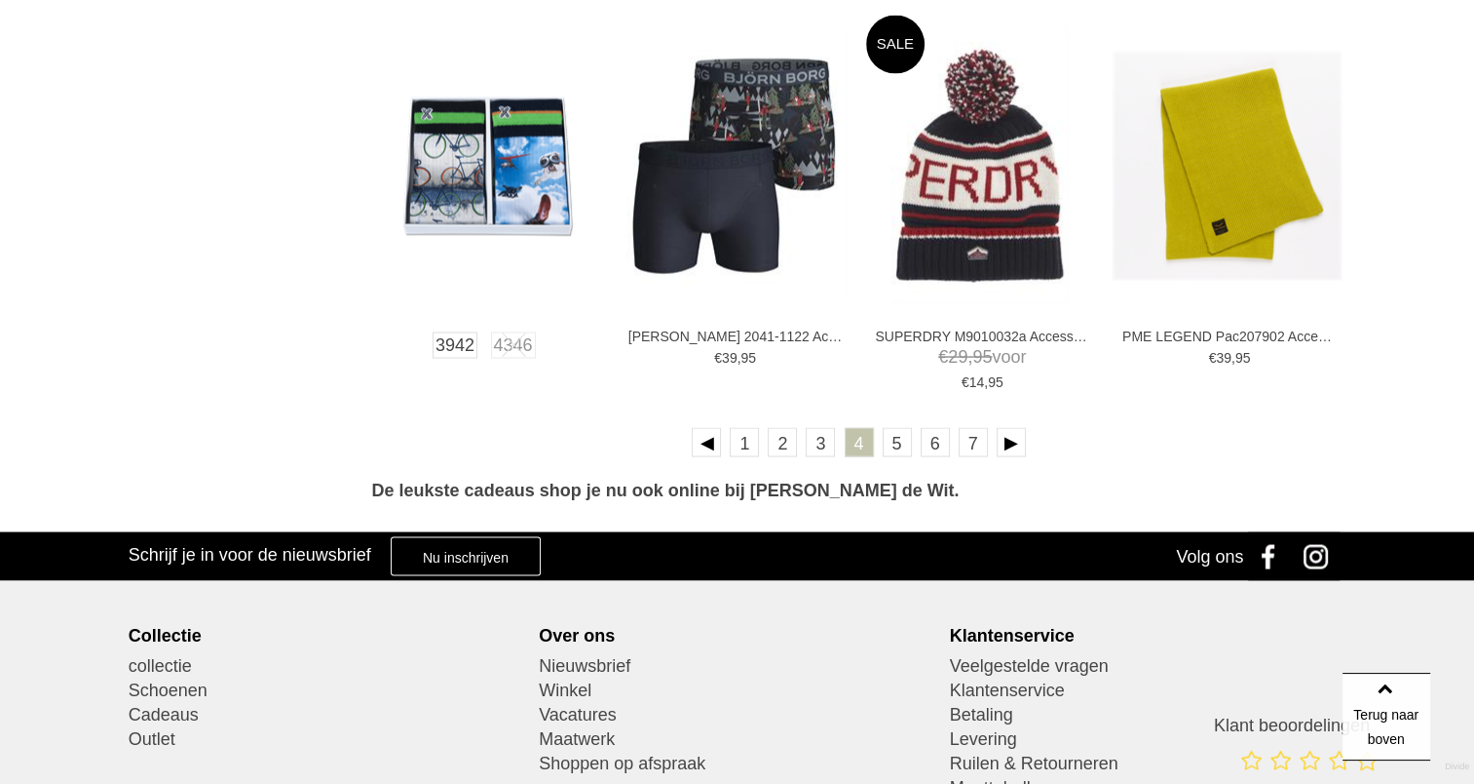
scroll to position [3508, 0]
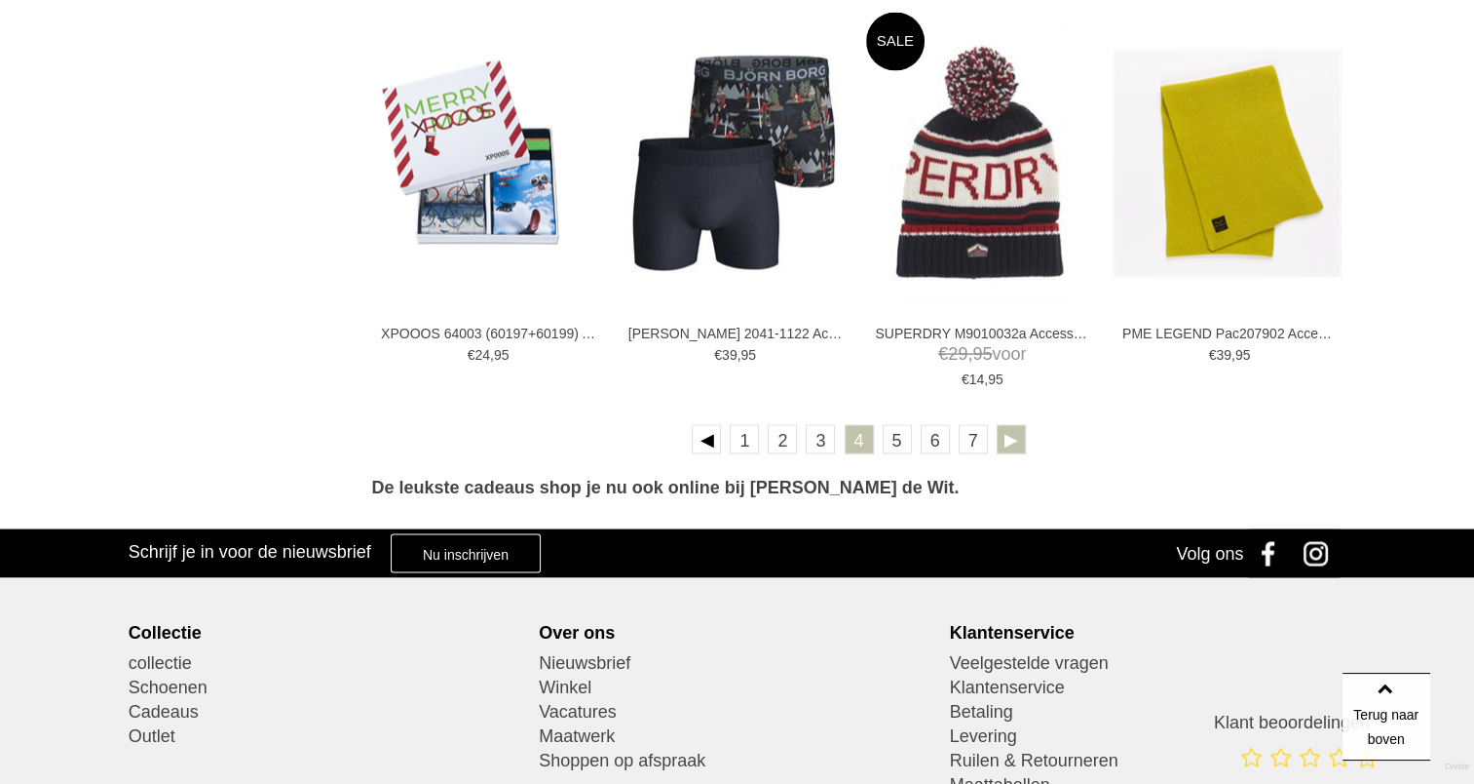
click at [1007, 436] on link at bounding box center [1011, 438] width 29 height 29
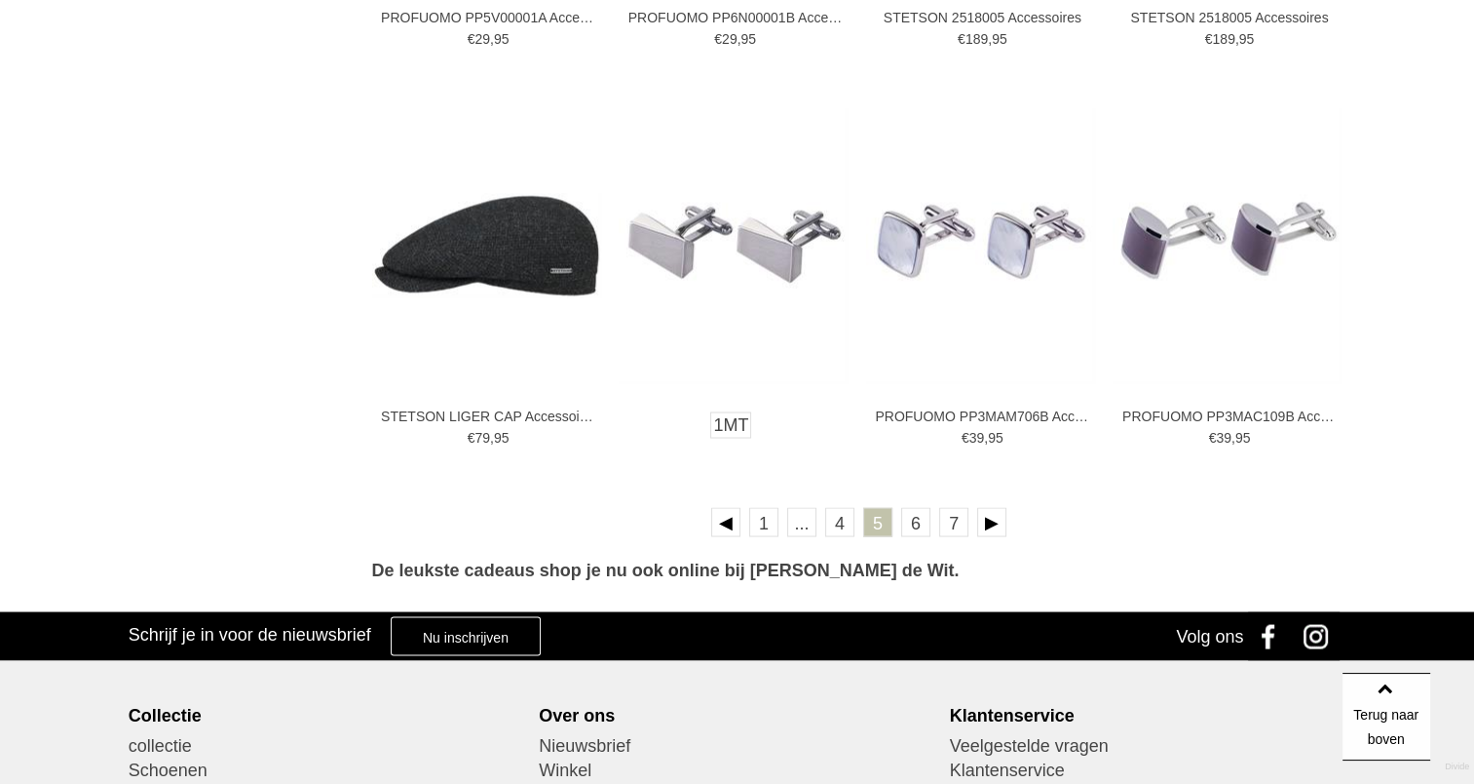
scroll to position [3508, 0]
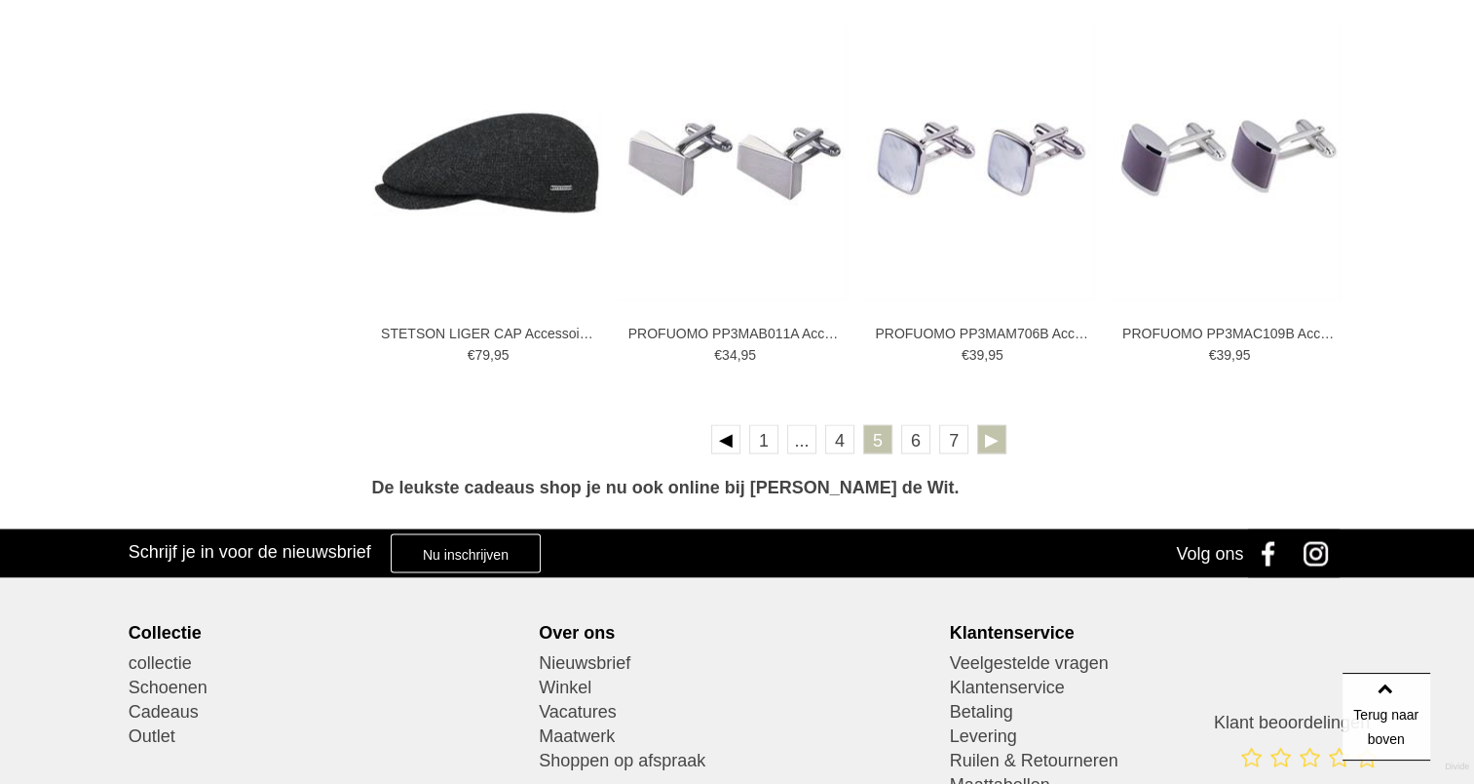
click at [992, 429] on link at bounding box center [991, 438] width 29 height 29
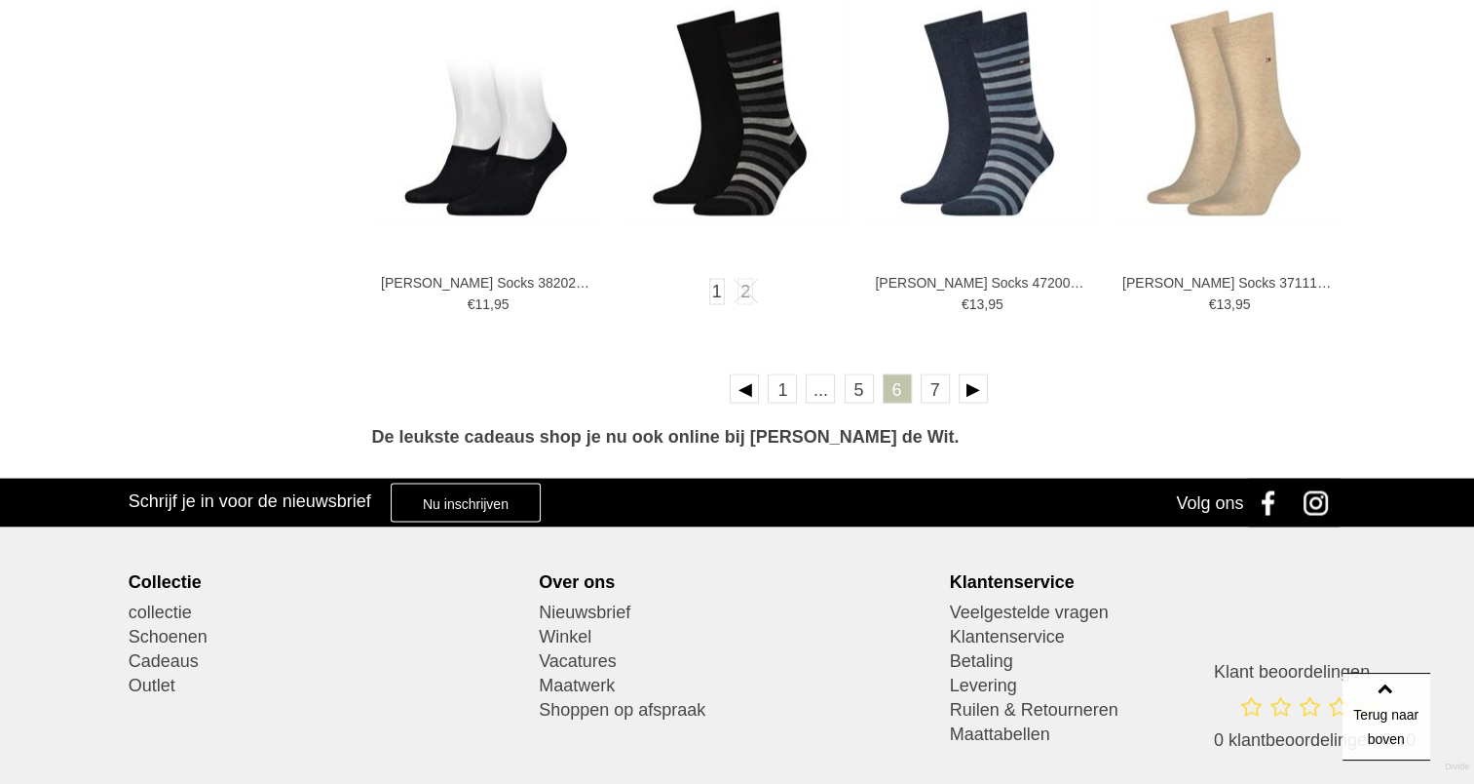
scroll to position [3638, 0]
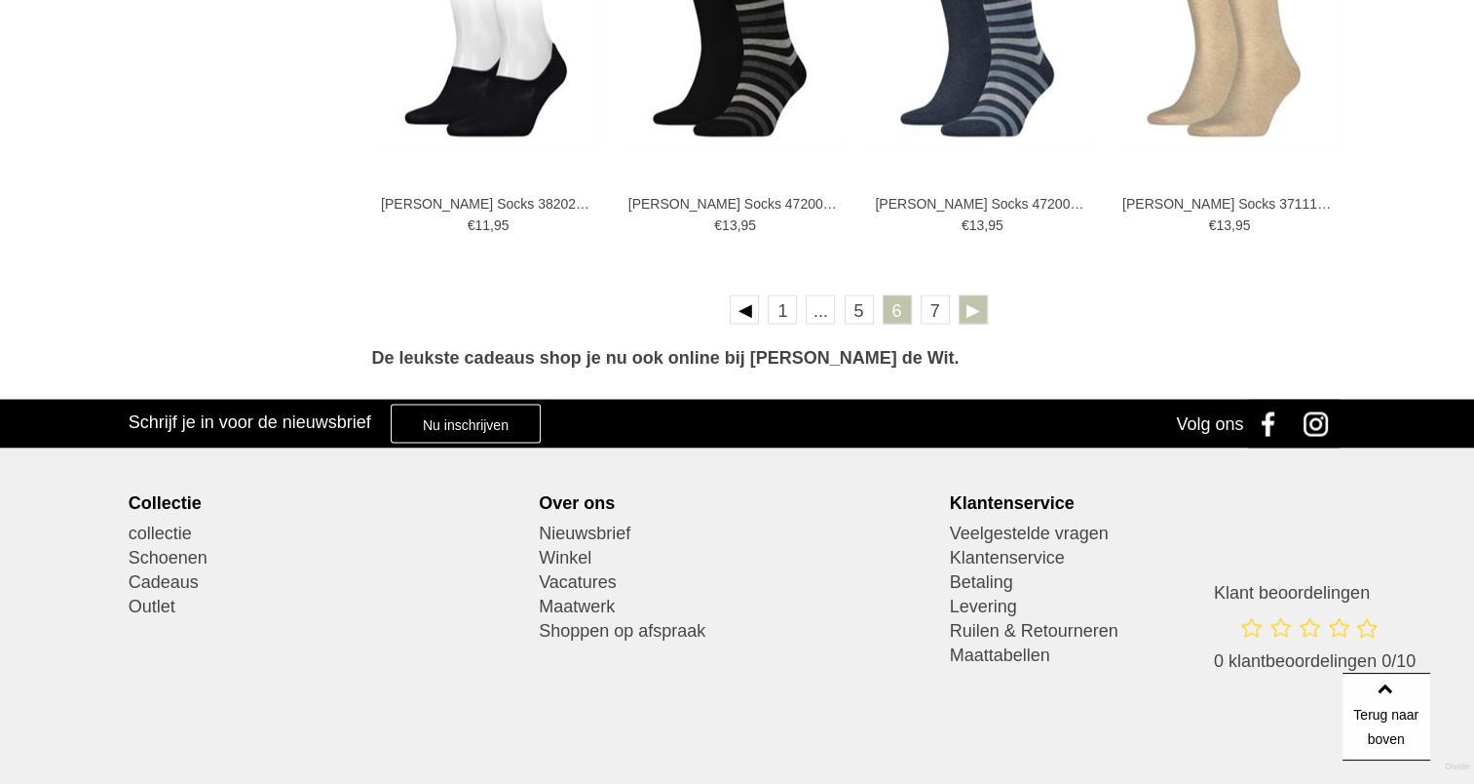
click at [975, 311] on link at bounding box center [973, 308] width 29 height 29
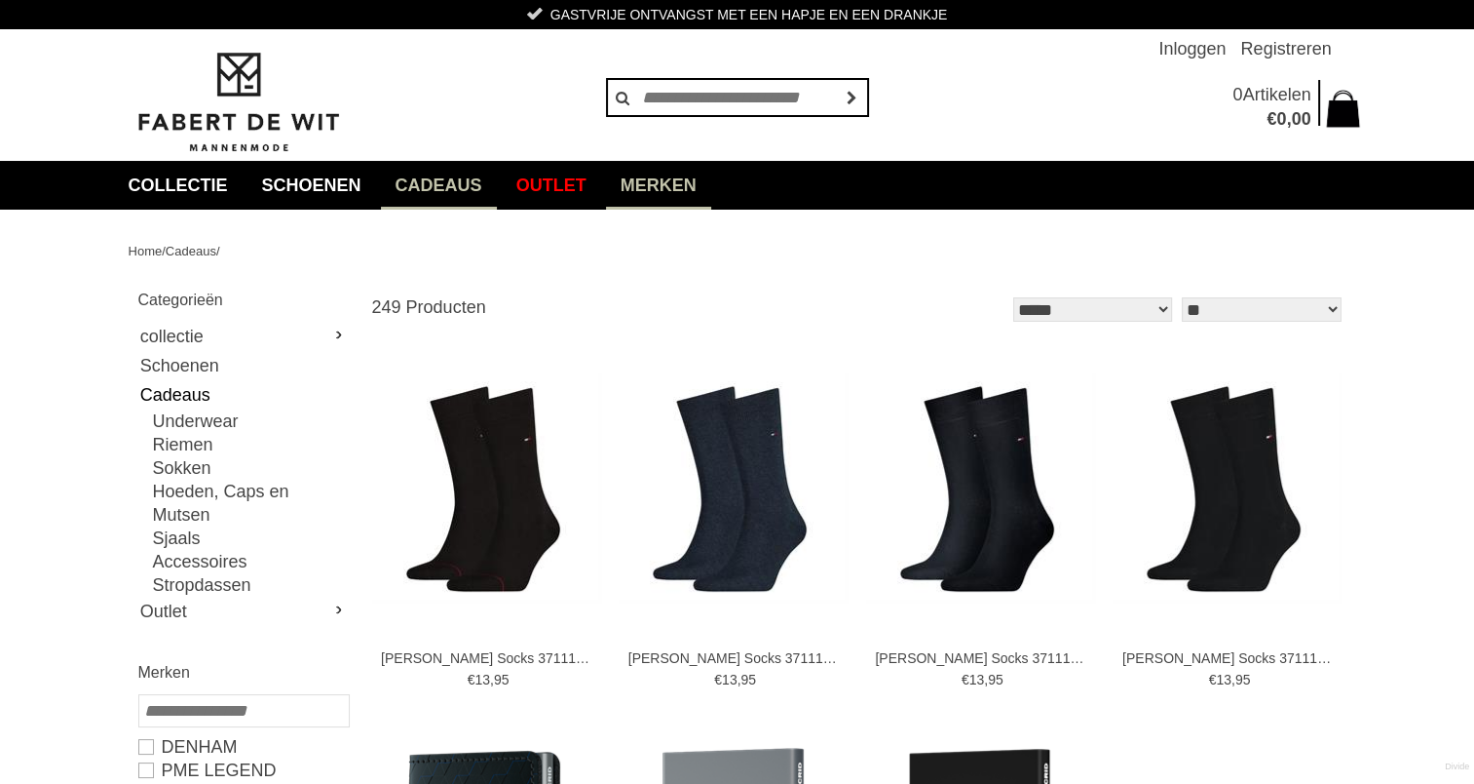
click at [711, 176] on link "Merken" at bounding box center [658, 185] width 105 height 49
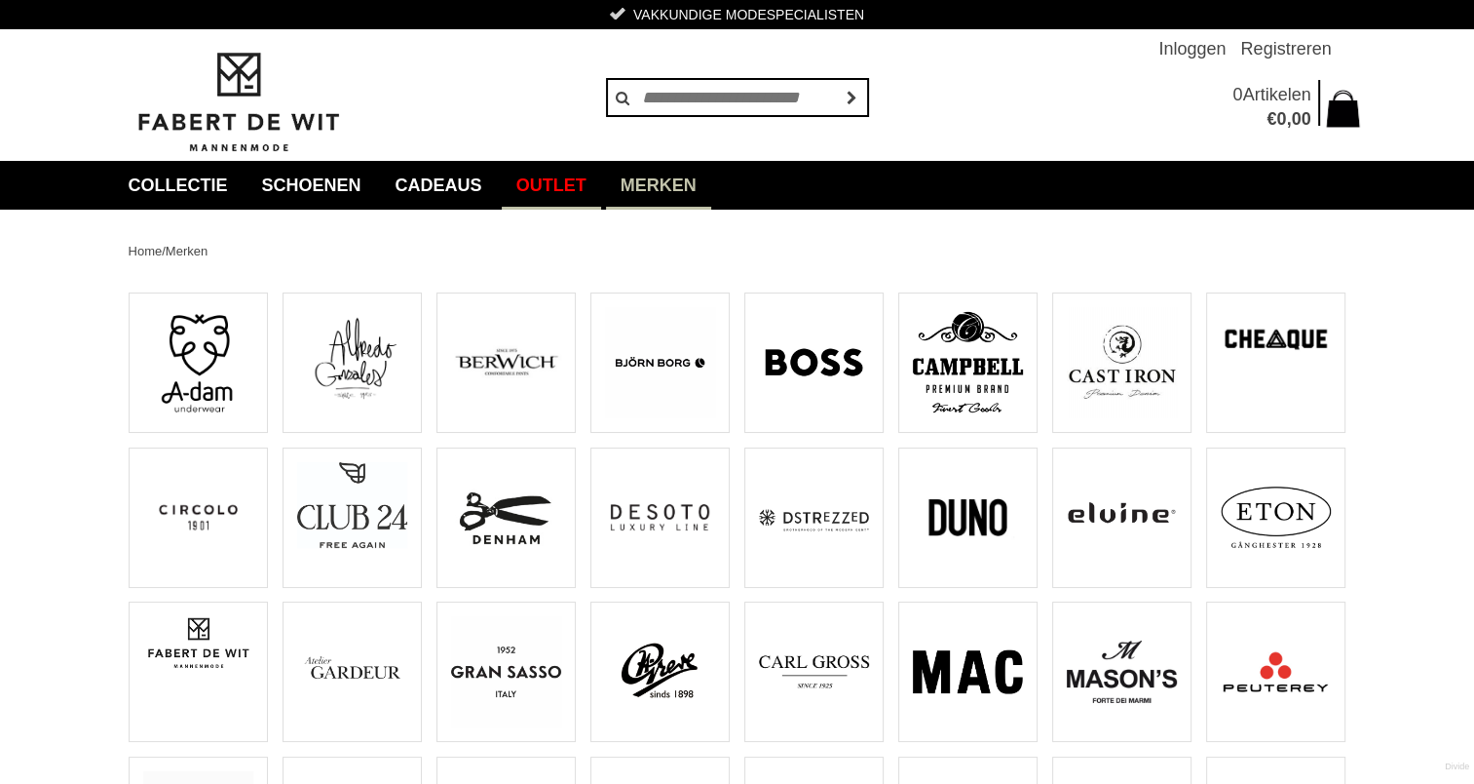
click at [582, 179] on link "Outlet" at bounding box center [551, 185] width 99 height 49
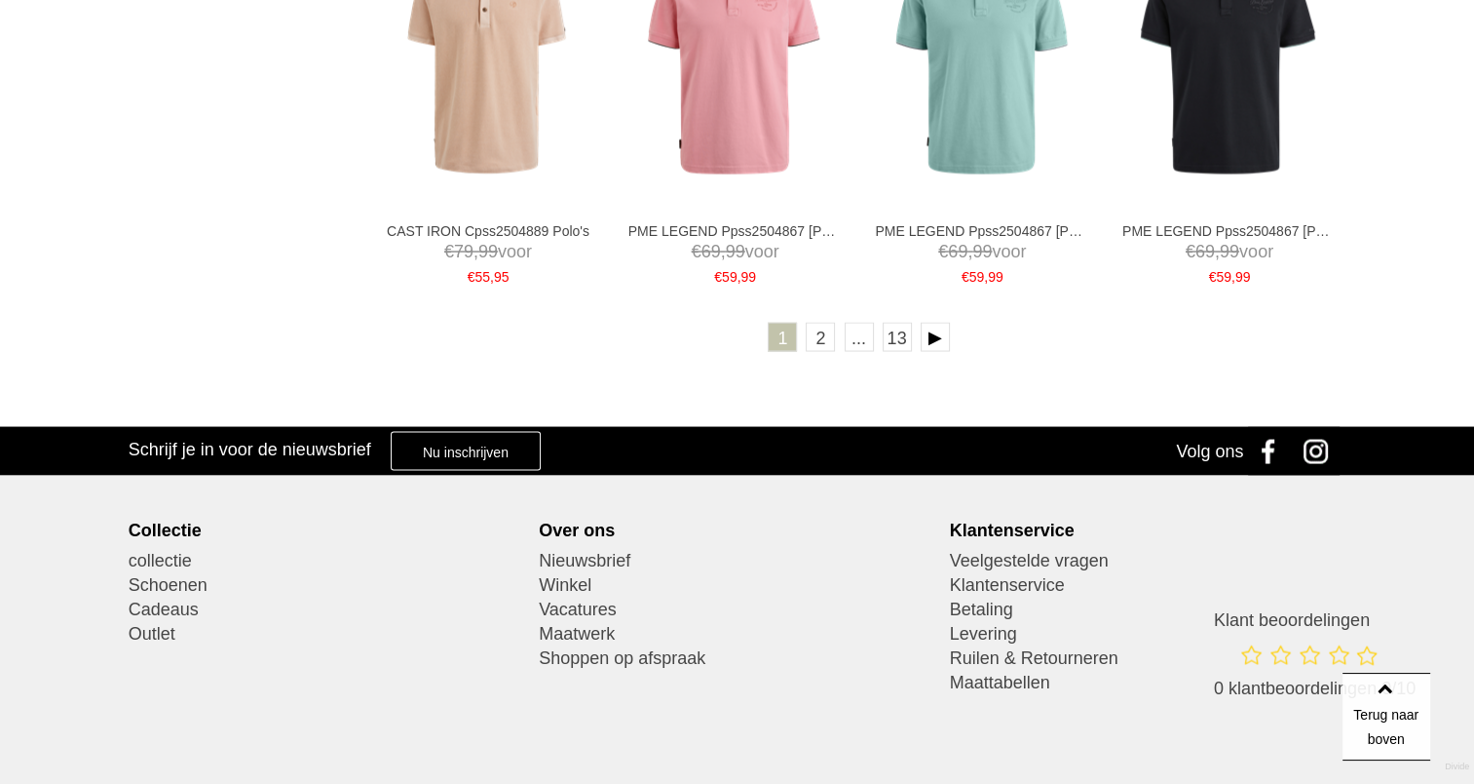
scroll to position [3638, 0]
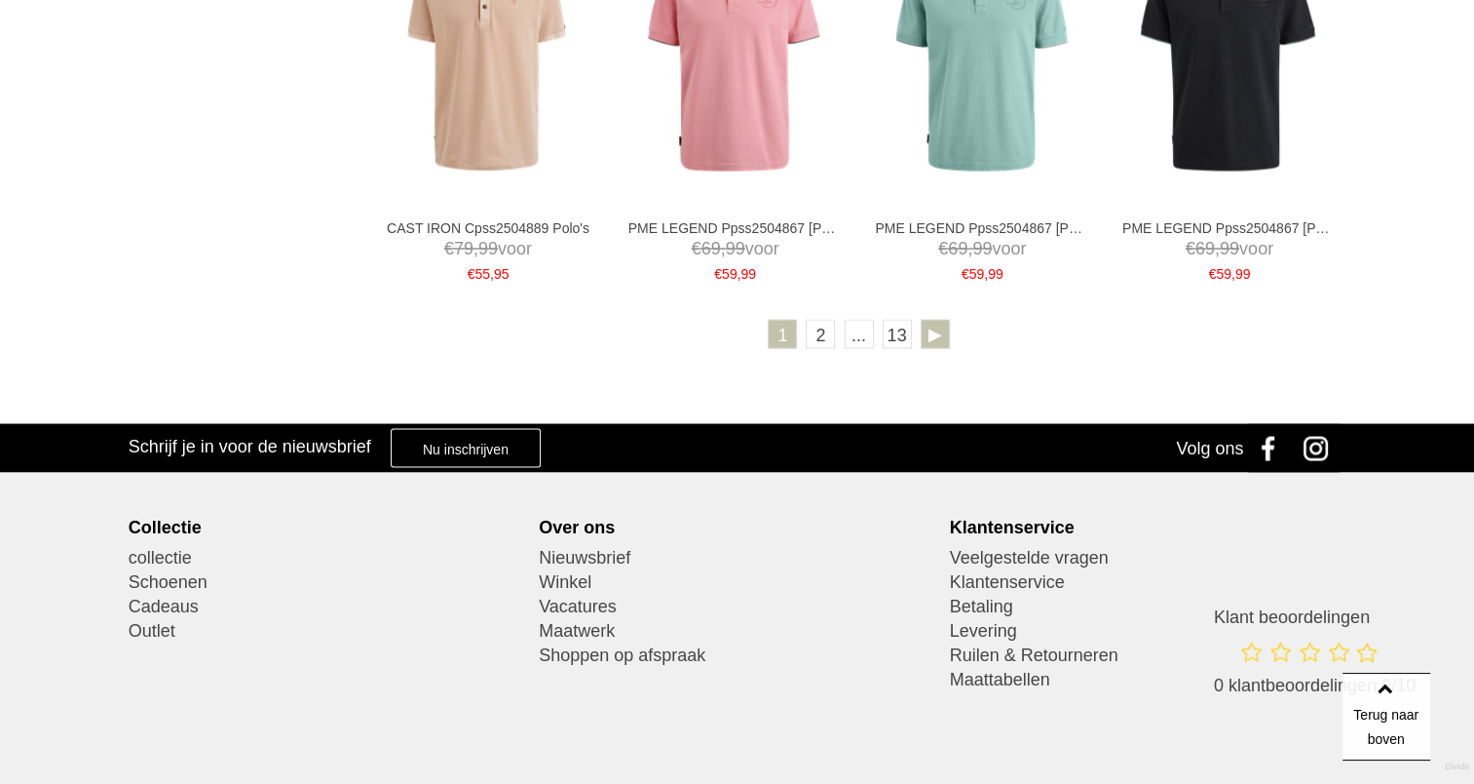
click at [937, 334] on link at bounding box center [935, 333] width 29 height 29
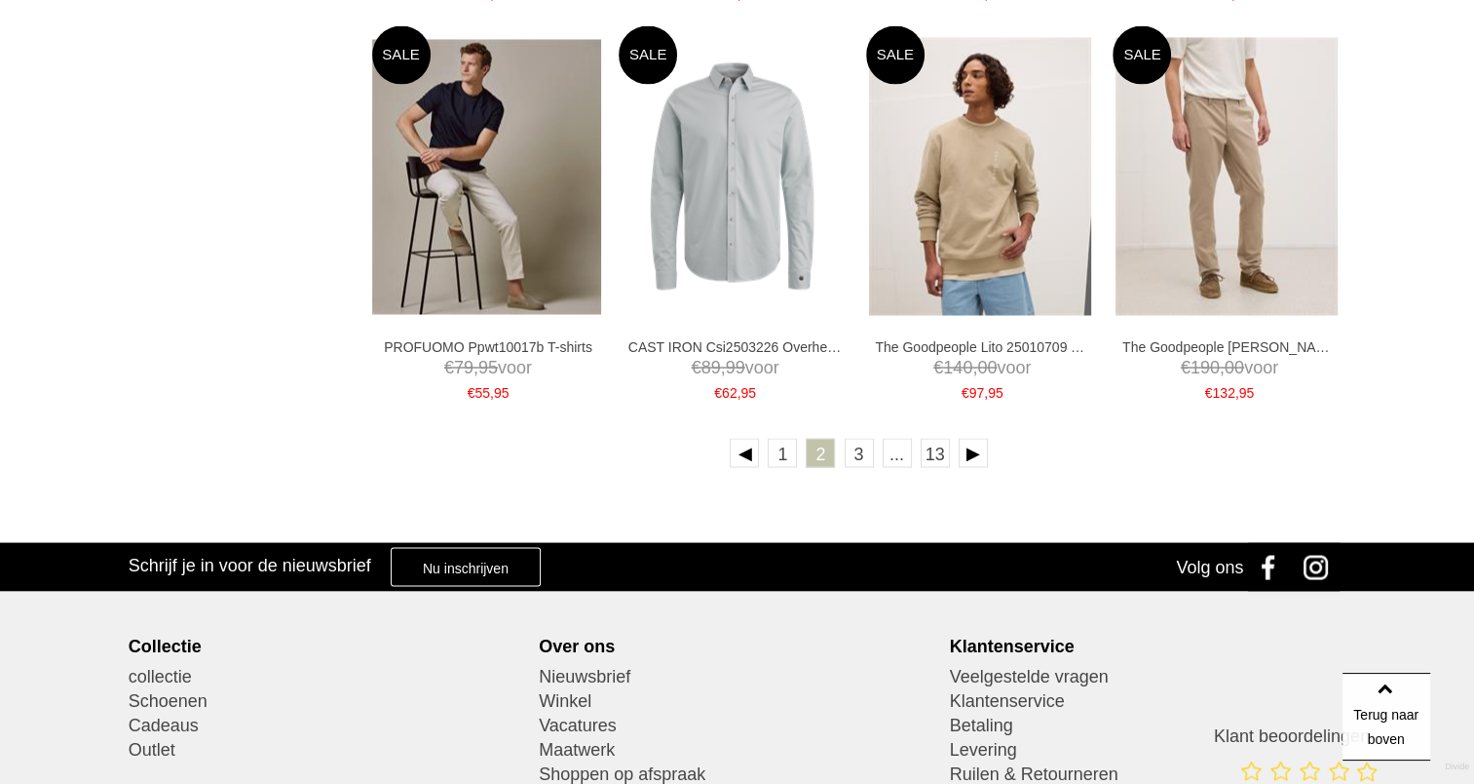
scroll to position [3508, 0]
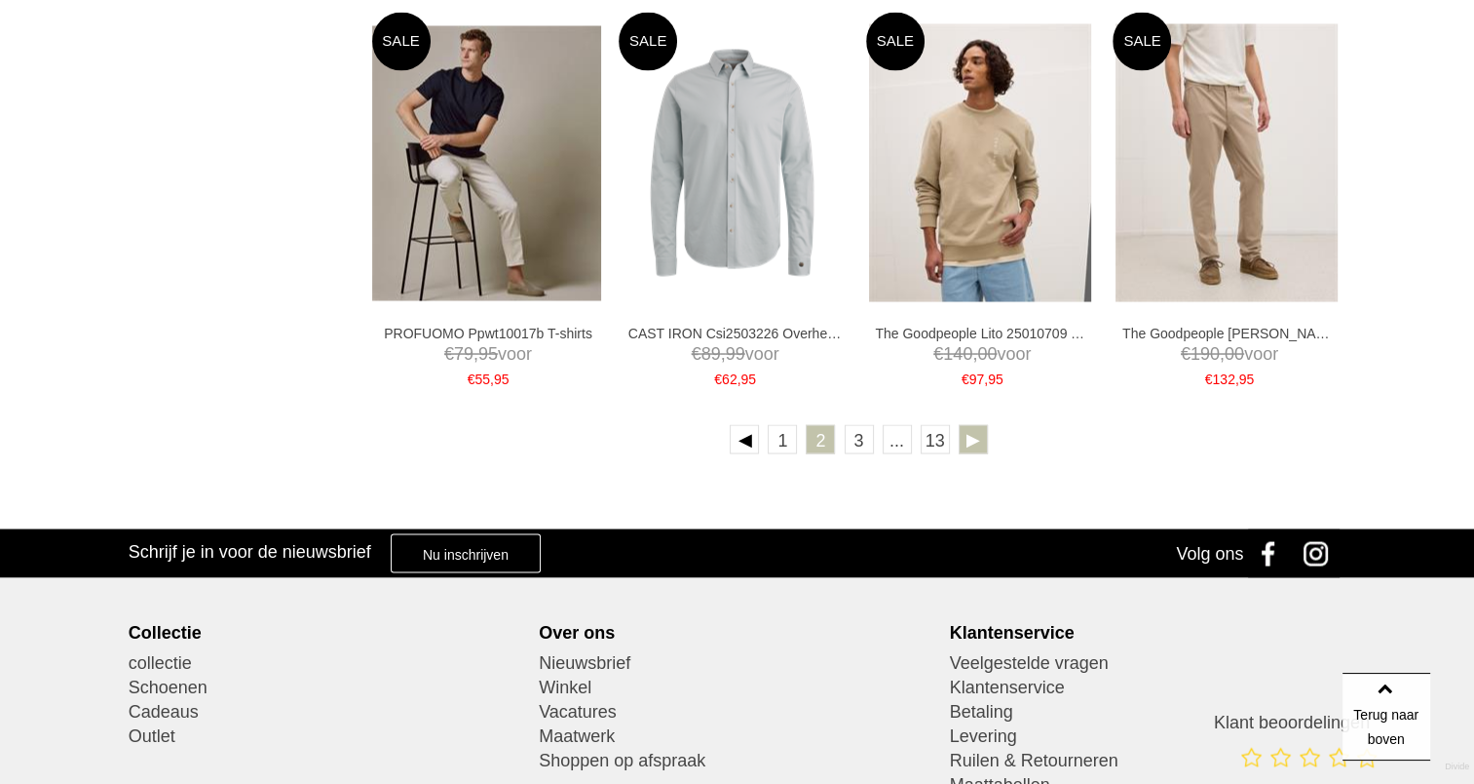
click at [960, 425] on link at bounding box center [973, 438] width 29 height 29
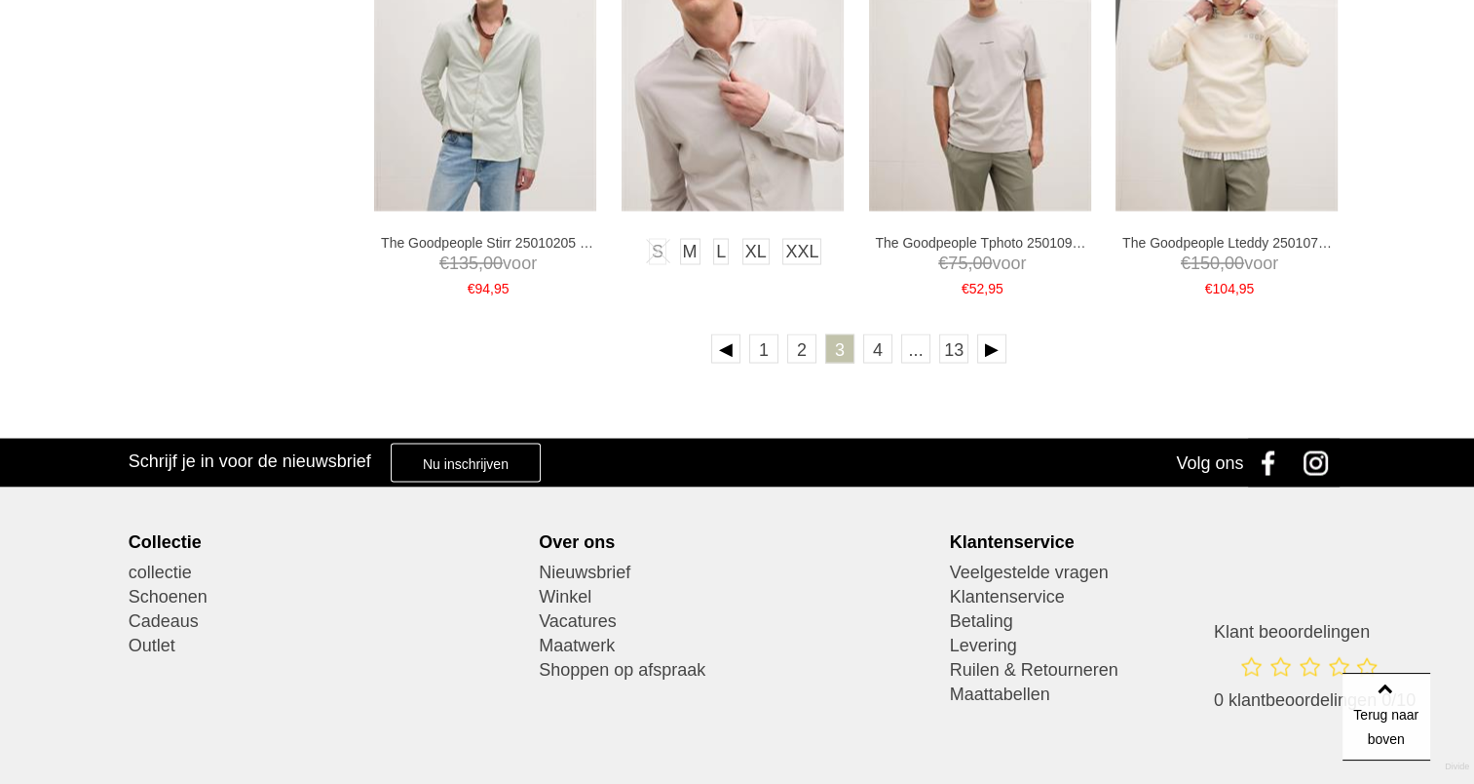
scroll to position [3638, 0]
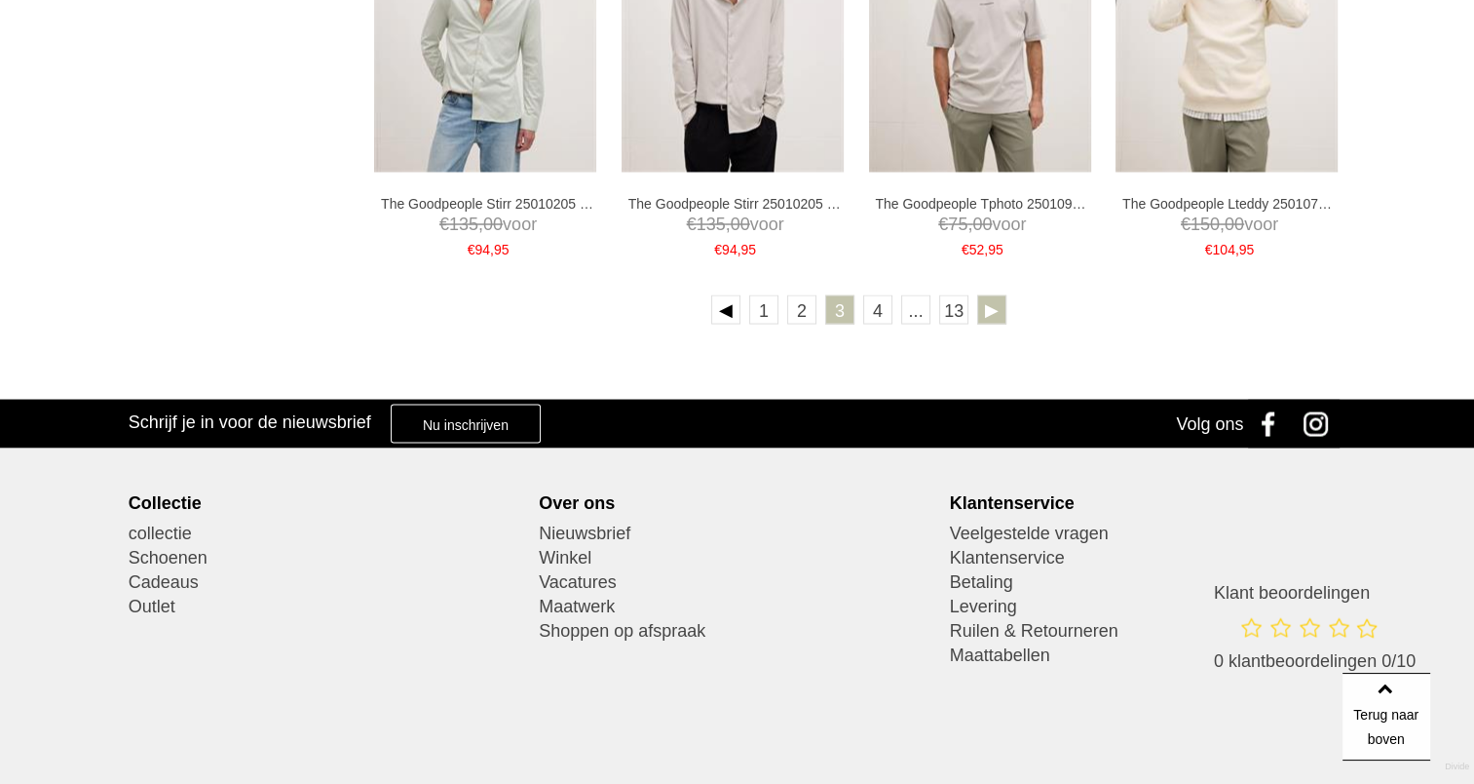
click at [991, 300] on link at bounding box center [991, 308] width 29 height 29
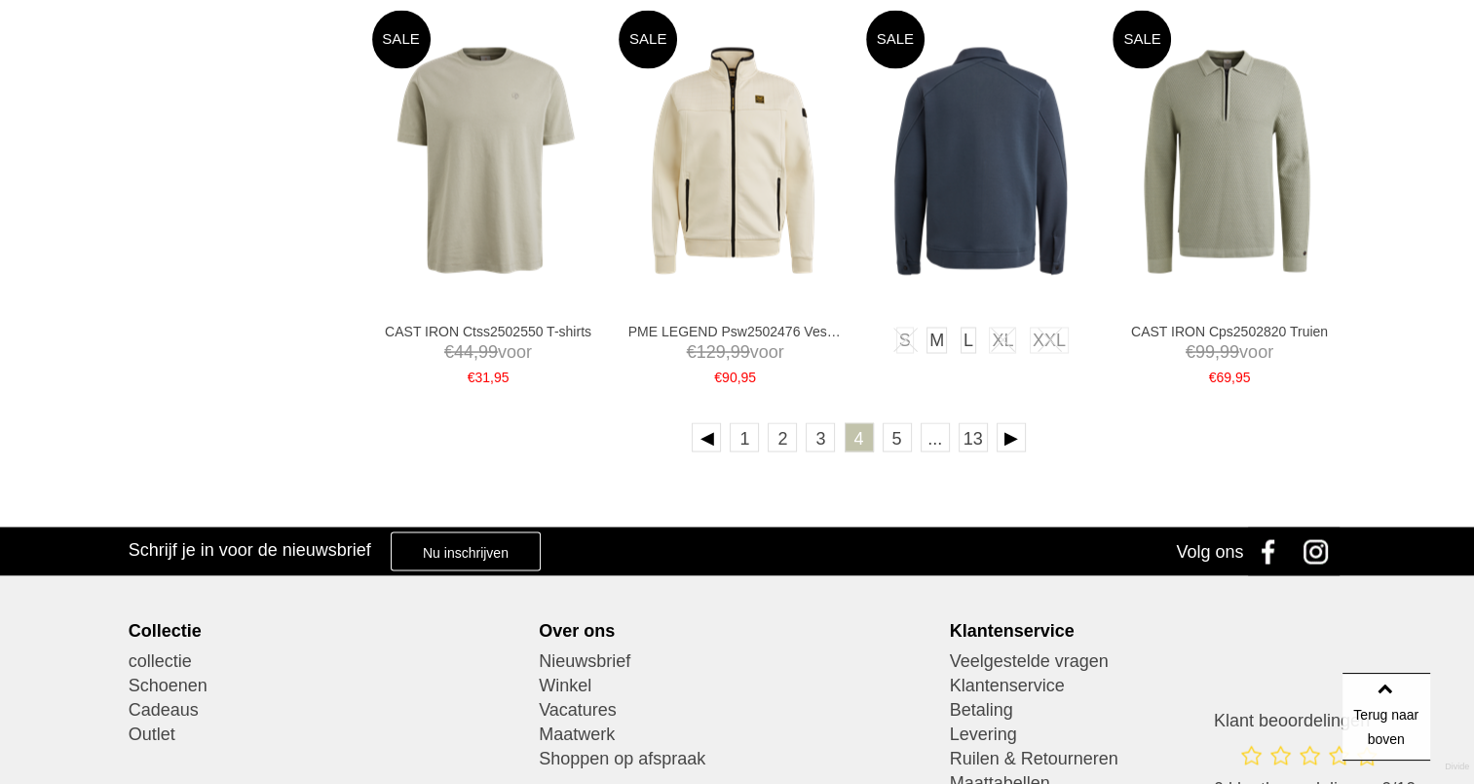
scroll to position [3508, 0]
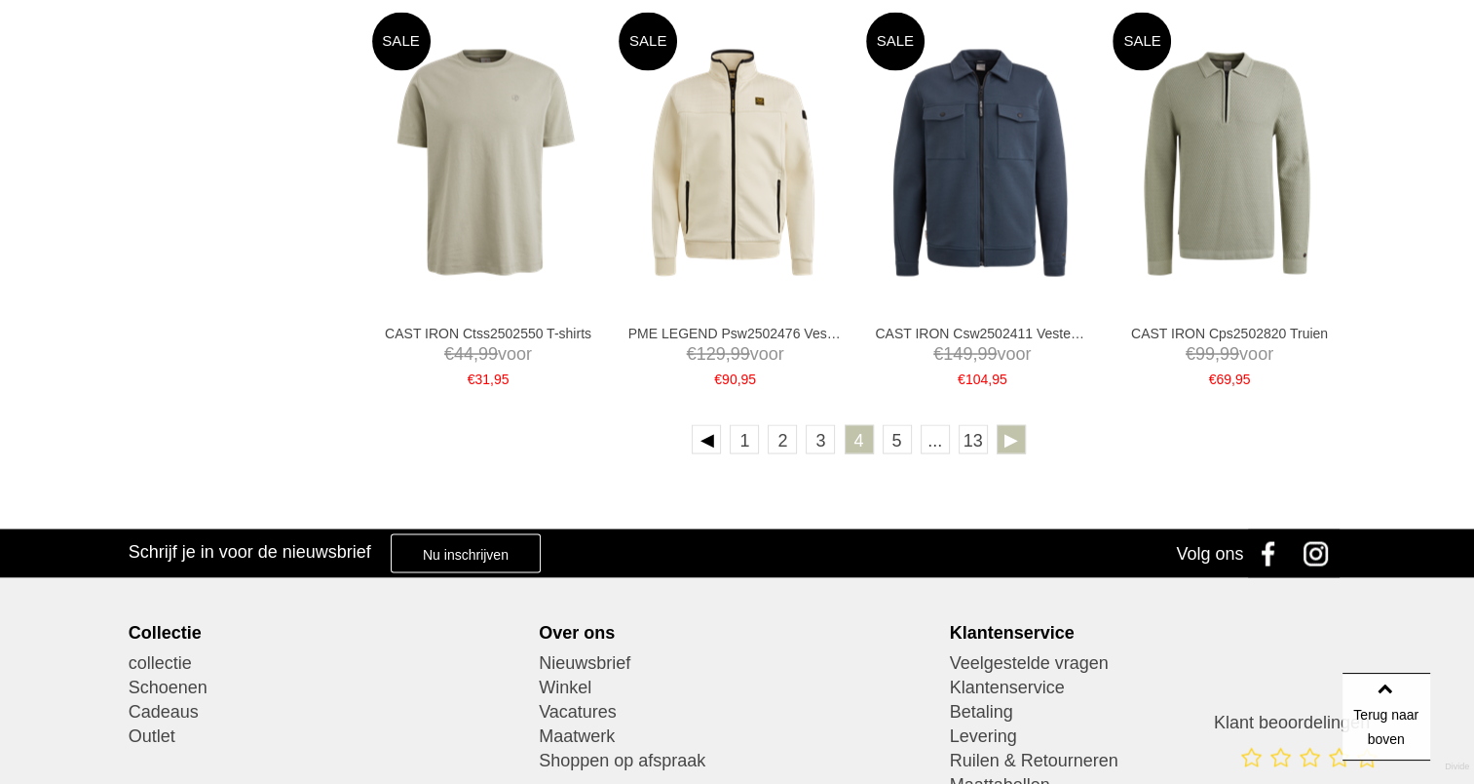
click at [1010, 435] on link at bounding box center [1011, 438] width 29 height 29
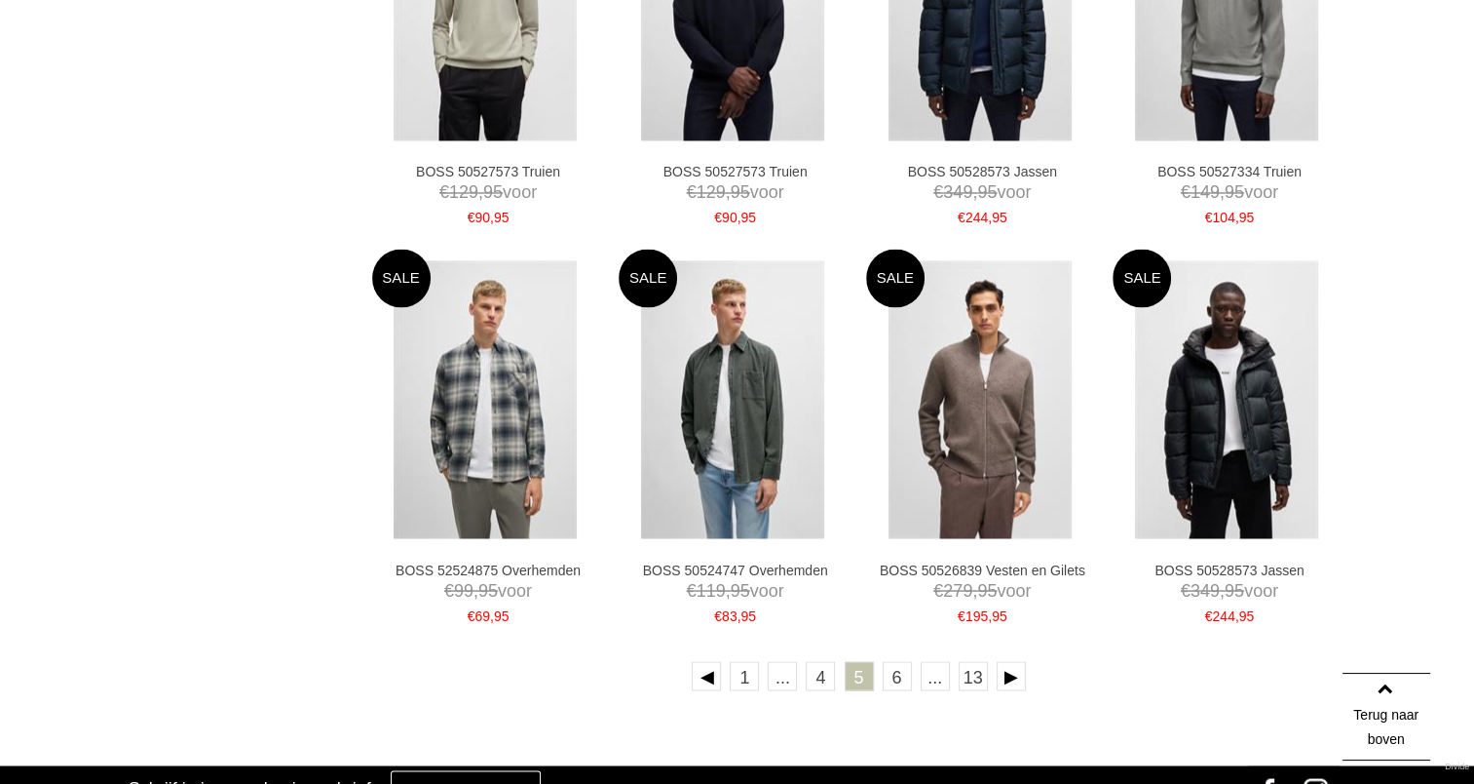
scroll to position [3378, 0]
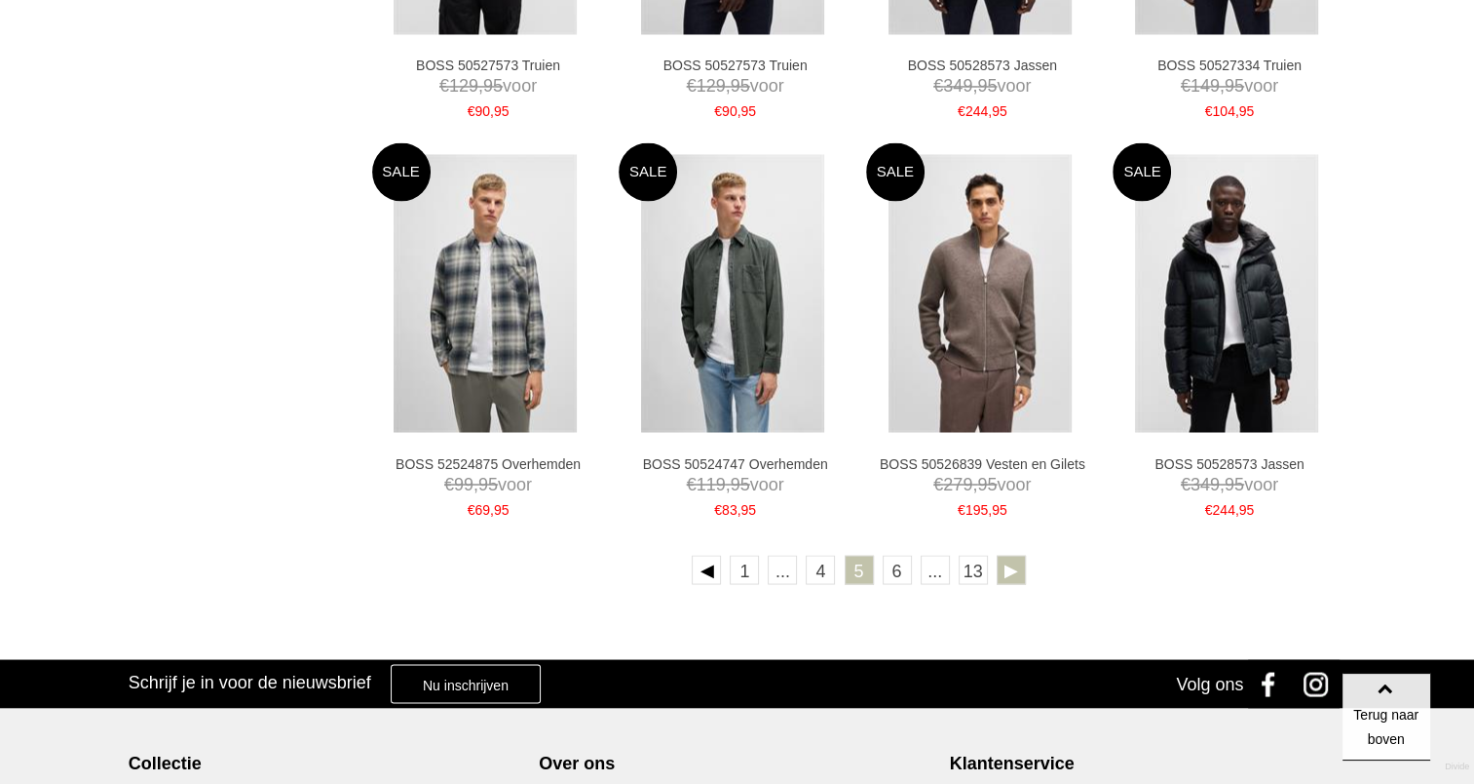
click at [1011, 567] on link at bounding box center [1011, 568] width 29 height 29
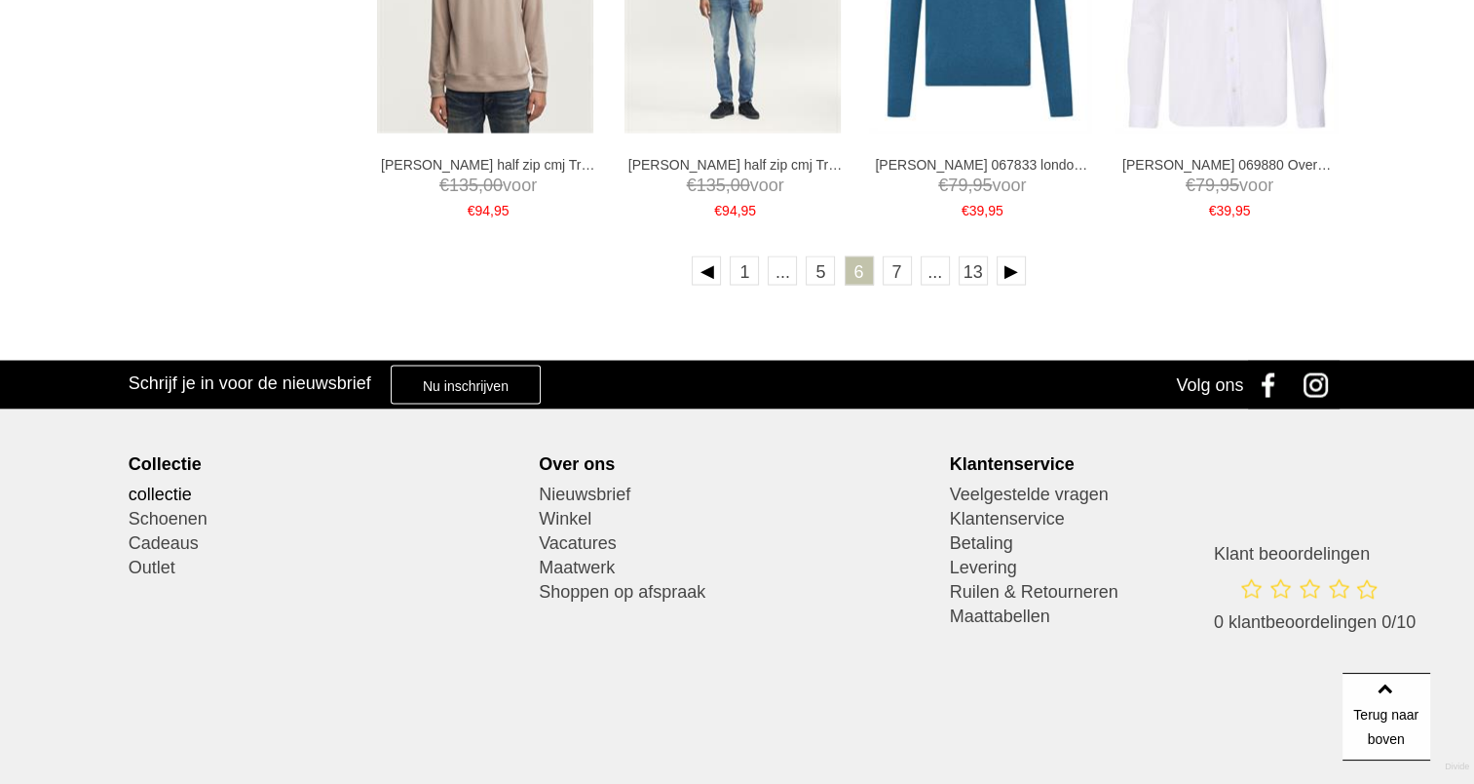
scroll to position [3754, 0]
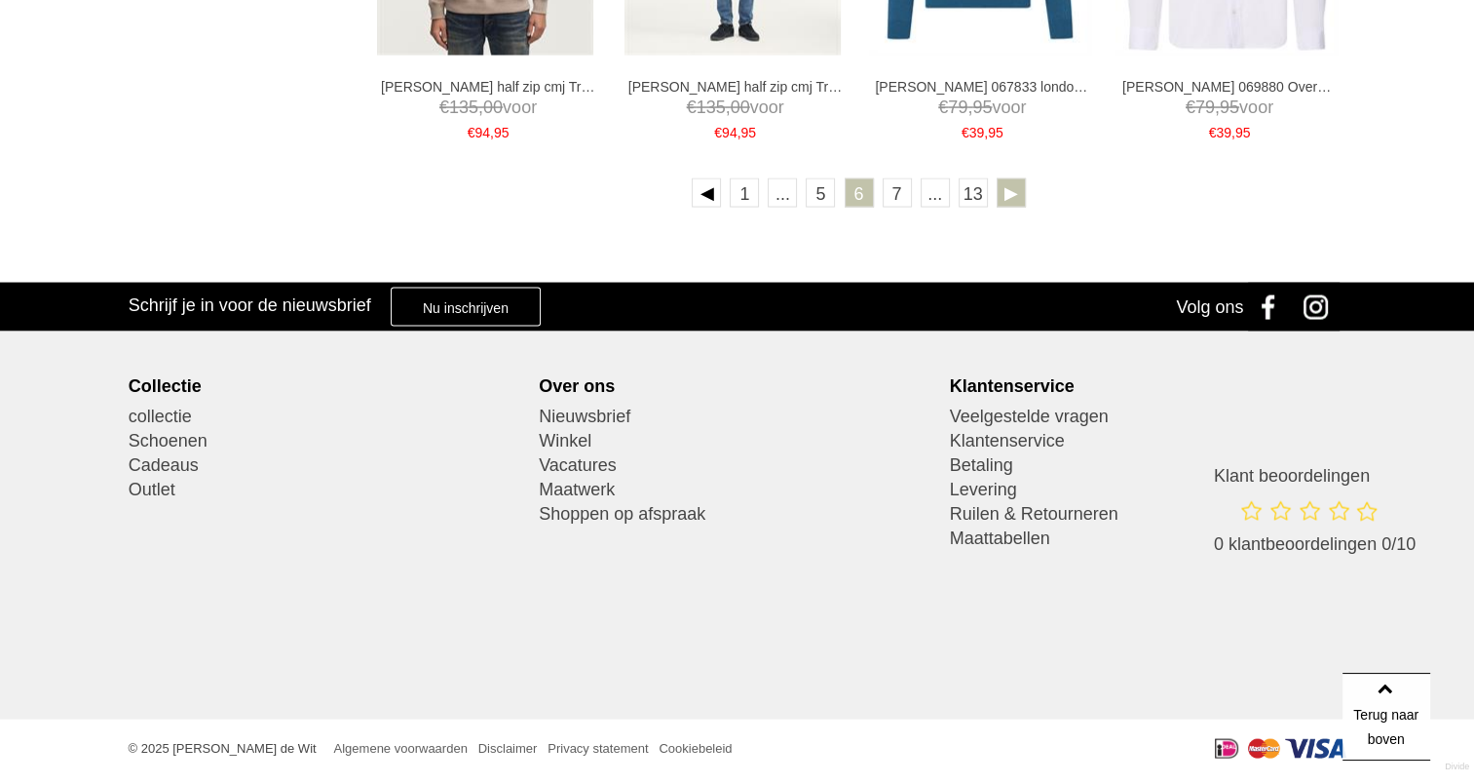
click at [1001, 184] on link at bounding box center [1011, 192] width 29 height 29
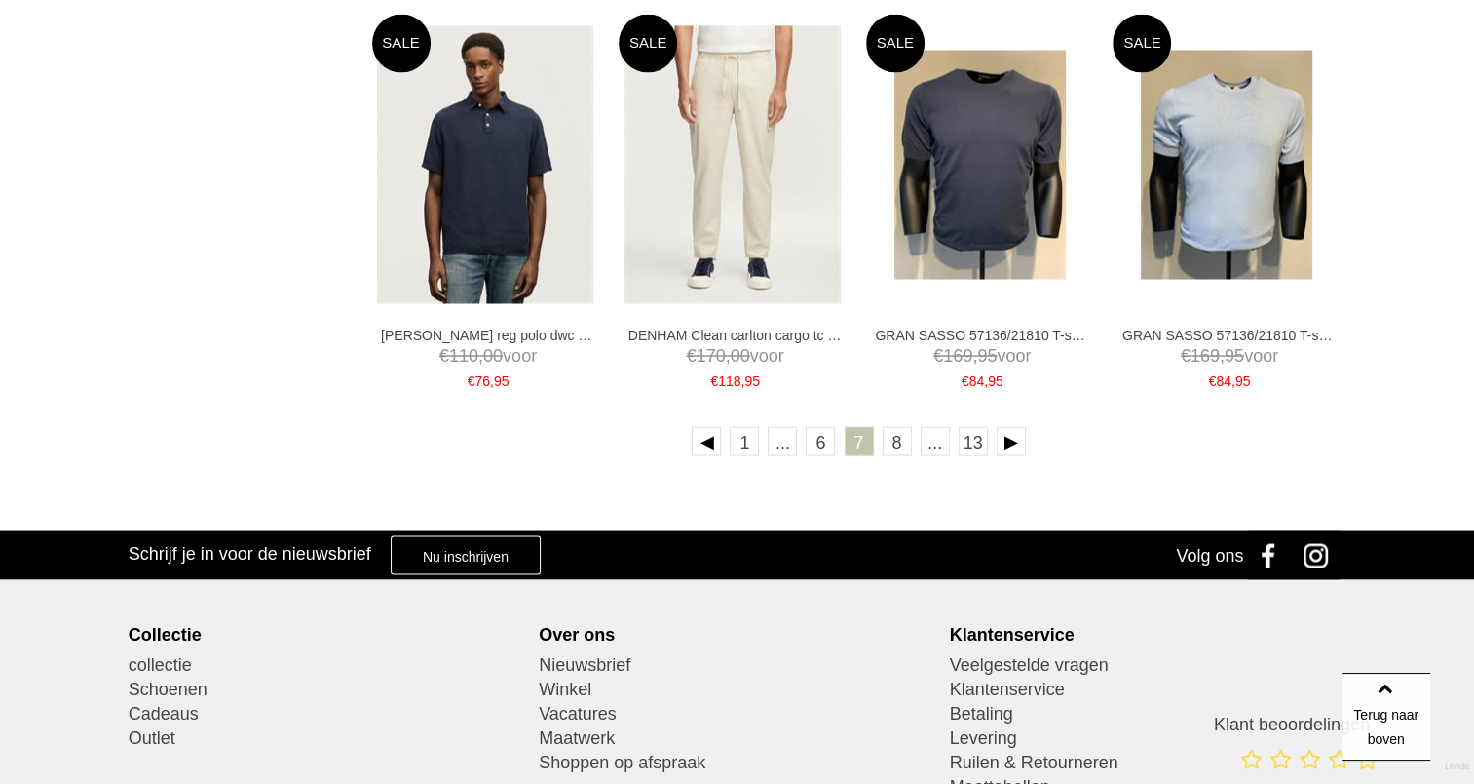
scroll to position [3508, 0]
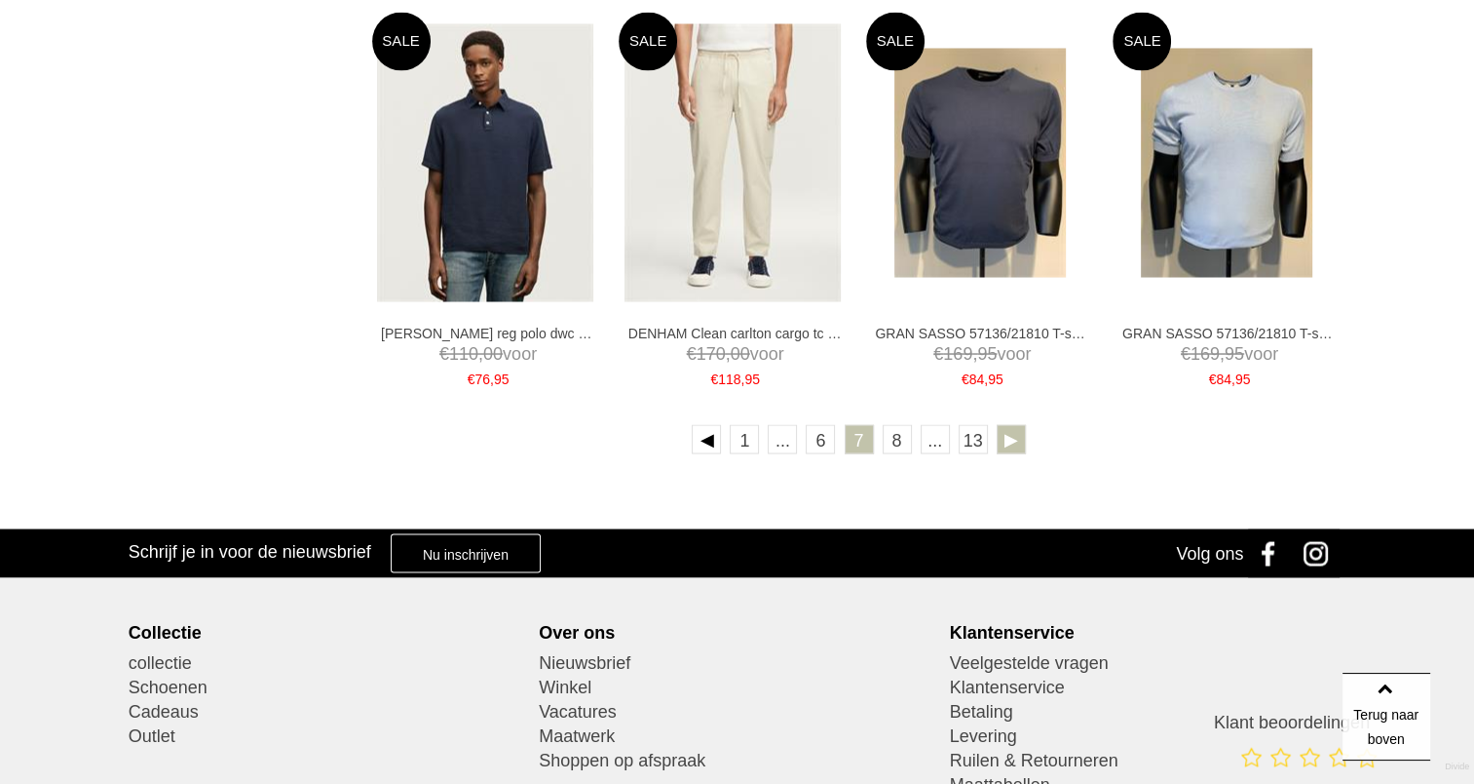
click at [1006, 434] on link at bounding box center [1011, 438] width 29 height 29
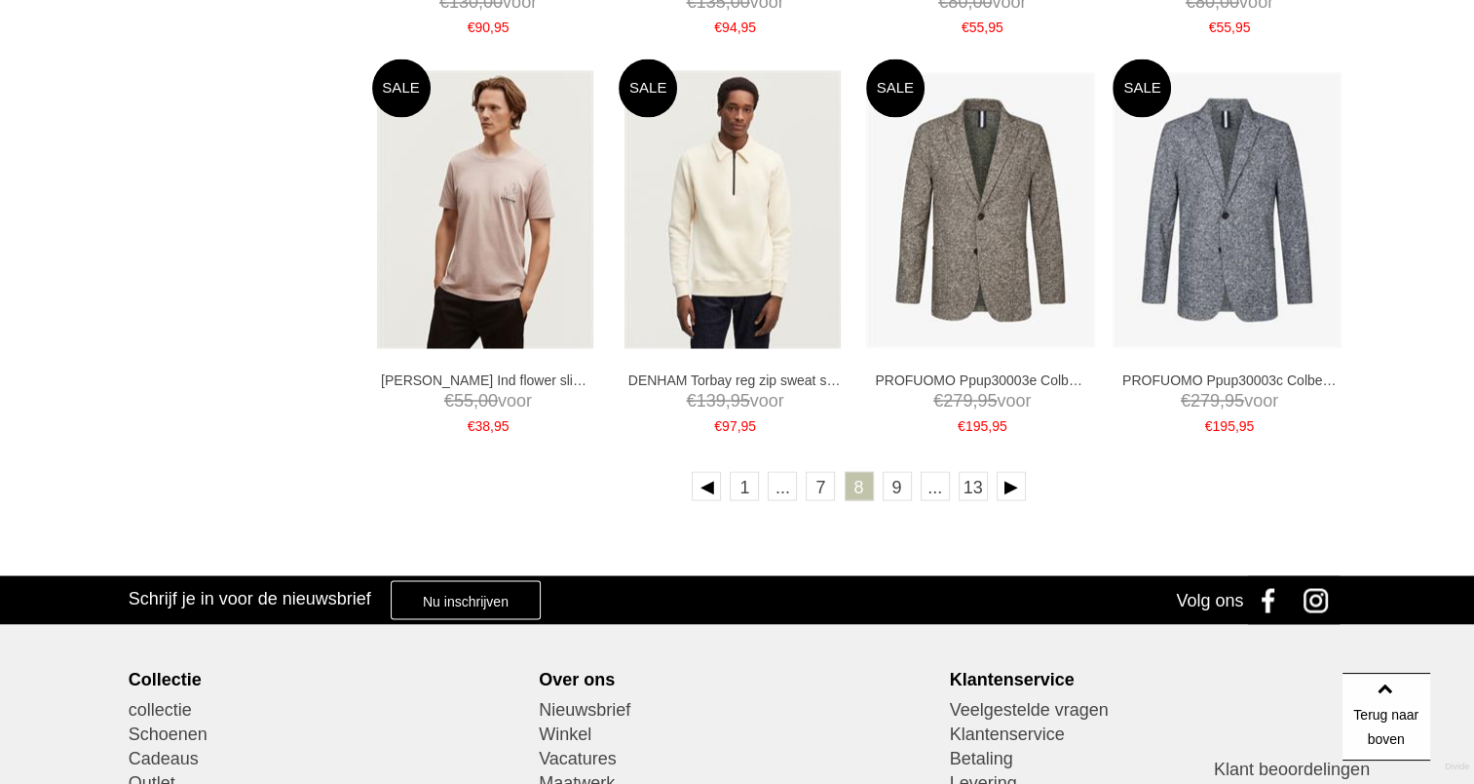
scroll to position [3638, 0]
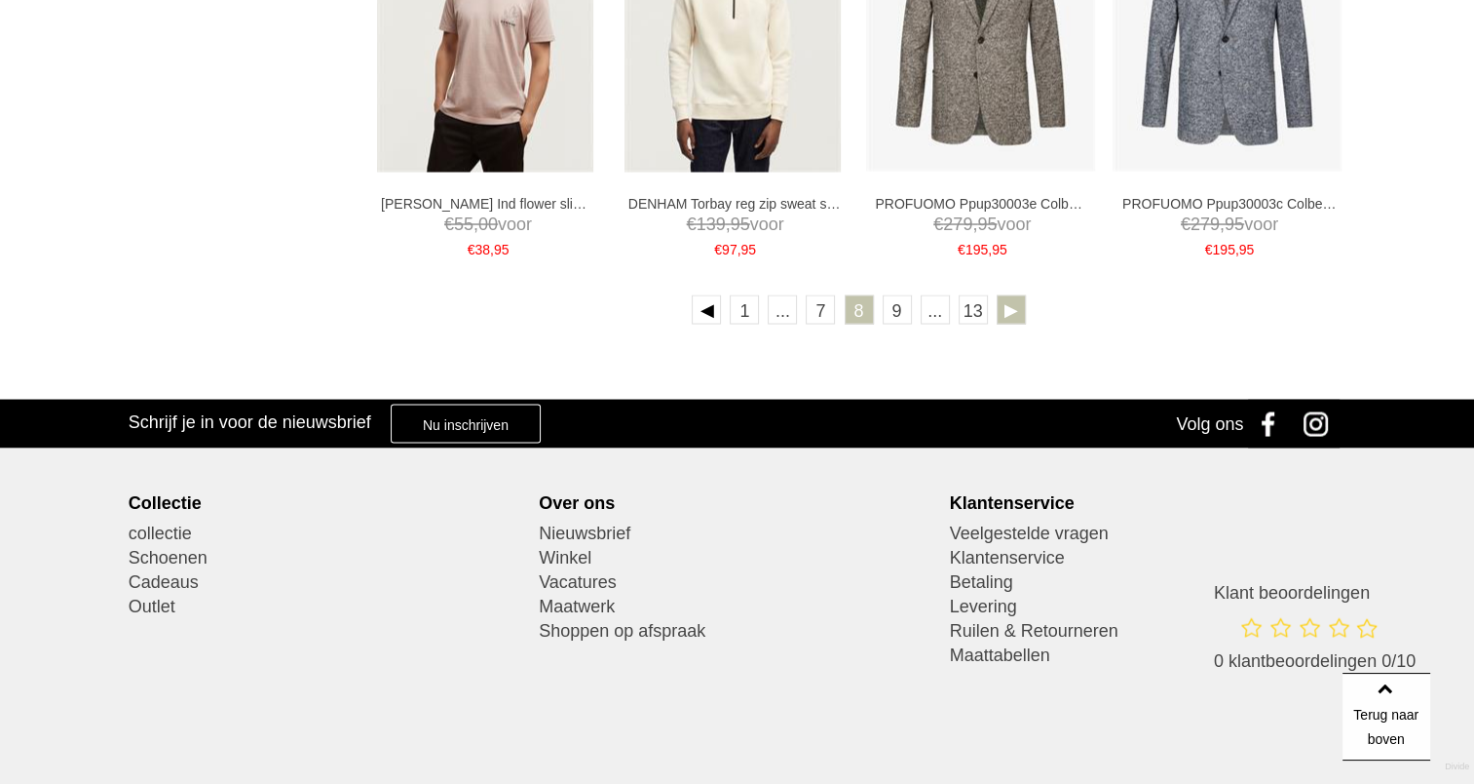
click at [1013, 308] on link at bounding box center [1011, 308] width 29 height 29
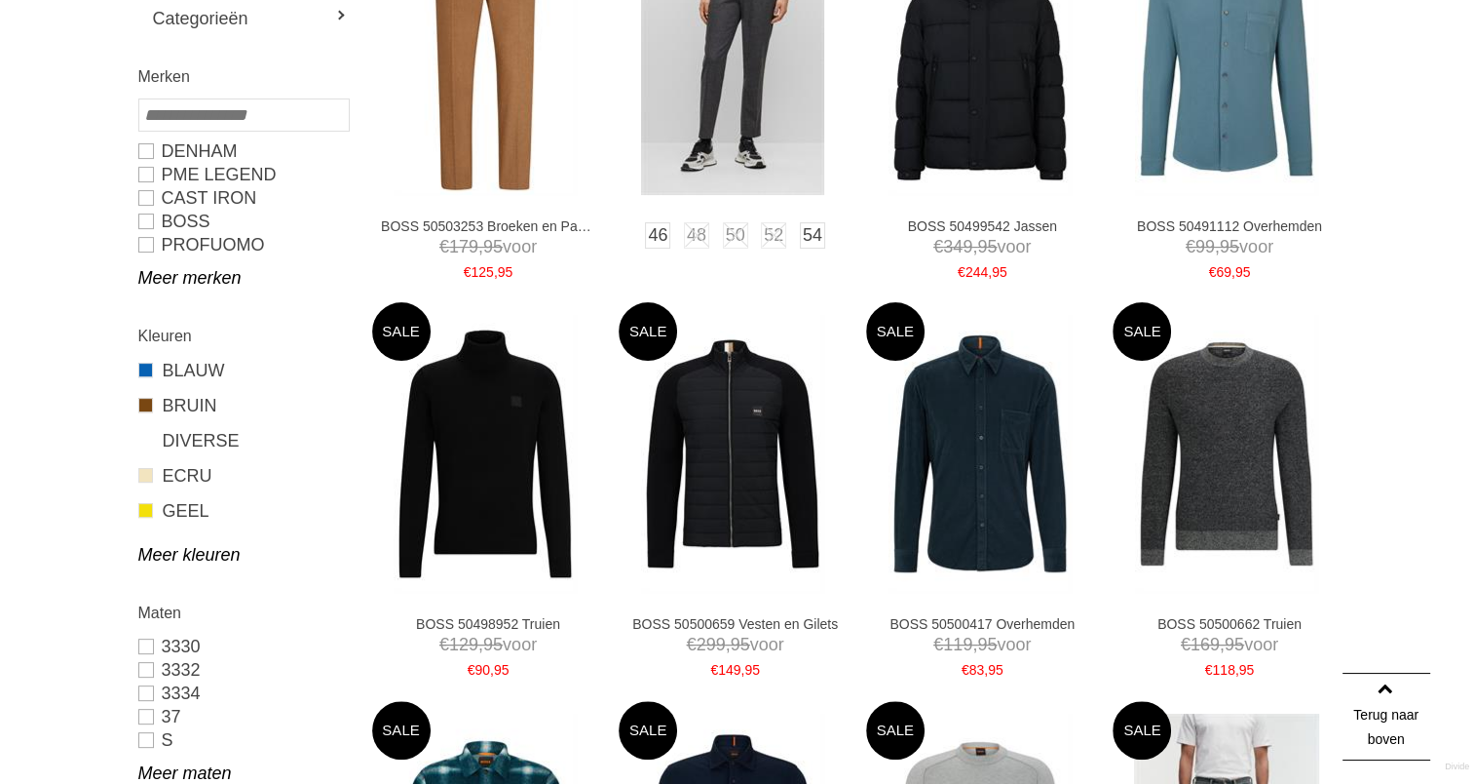
scroll to position [519, 0]
